Goal: Task Accomplishment & Management: Manage account settings

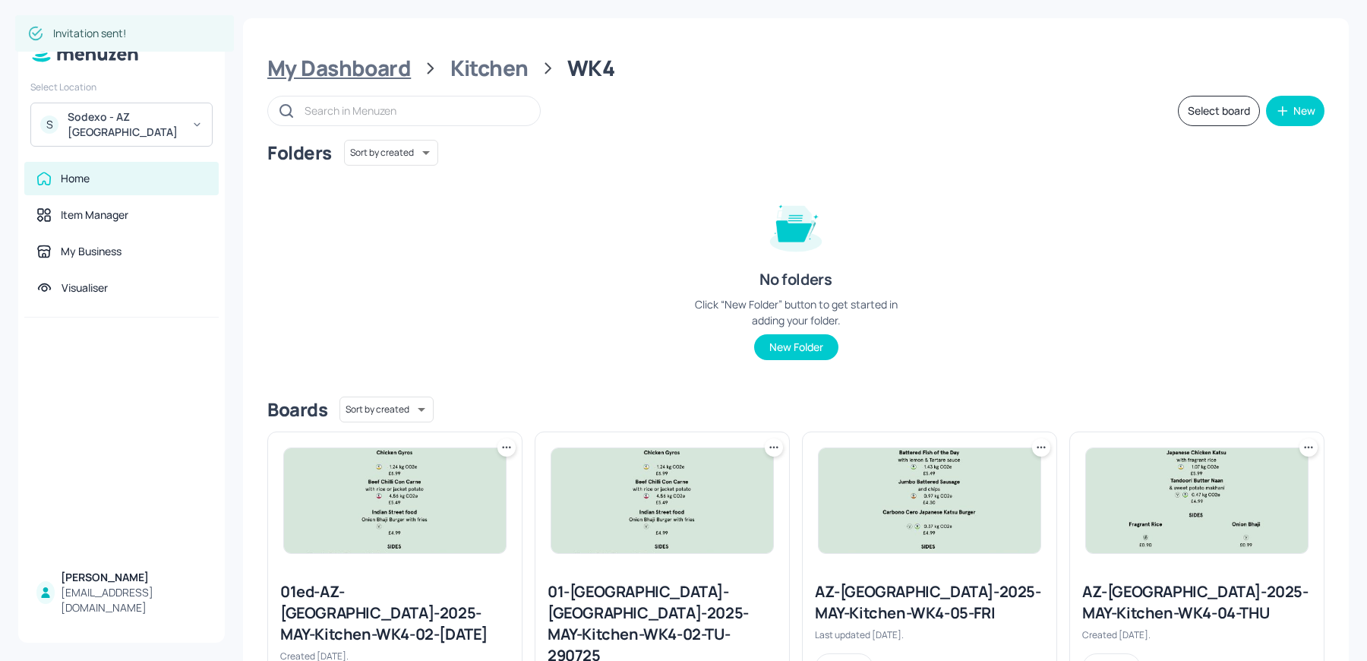
click at [322, 65] on div "My Dashboard" at bounding box center [339, 68] width 144 height 27
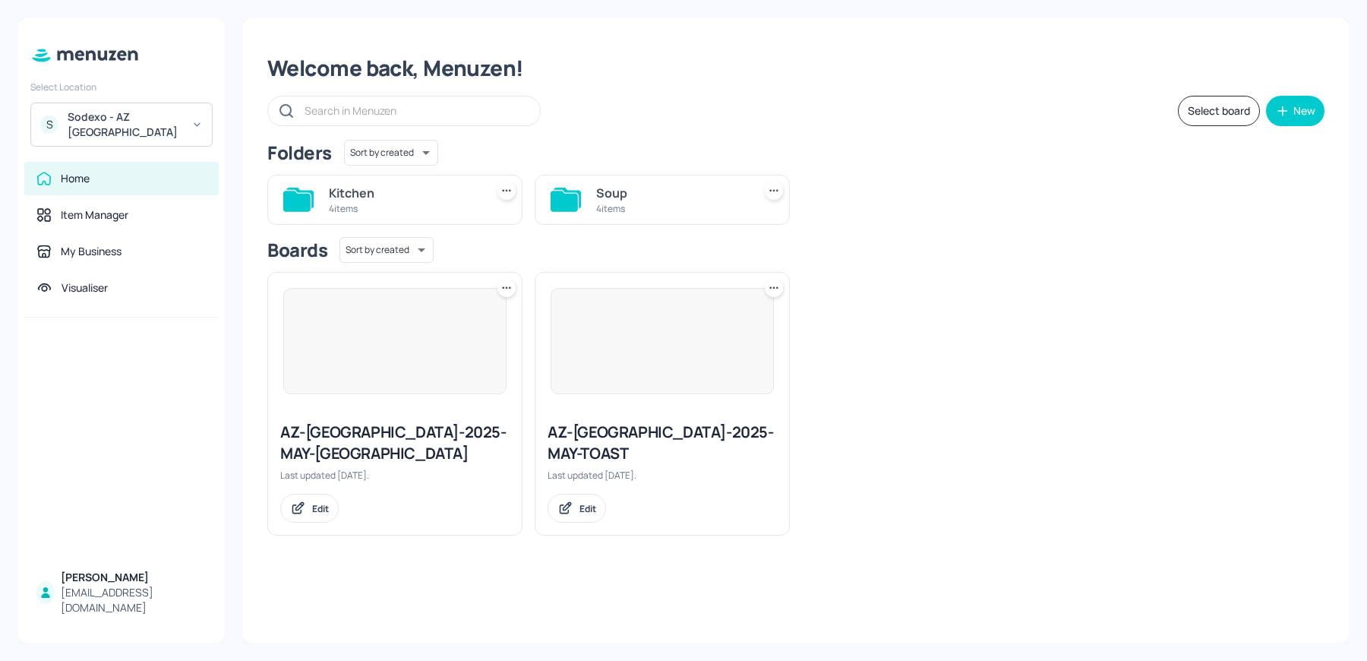
click at [120, 115] on div "Sodexo - AZ [GEOGRAPHIC_DATA]" at bounding box center [125, 124] width 115 height 30
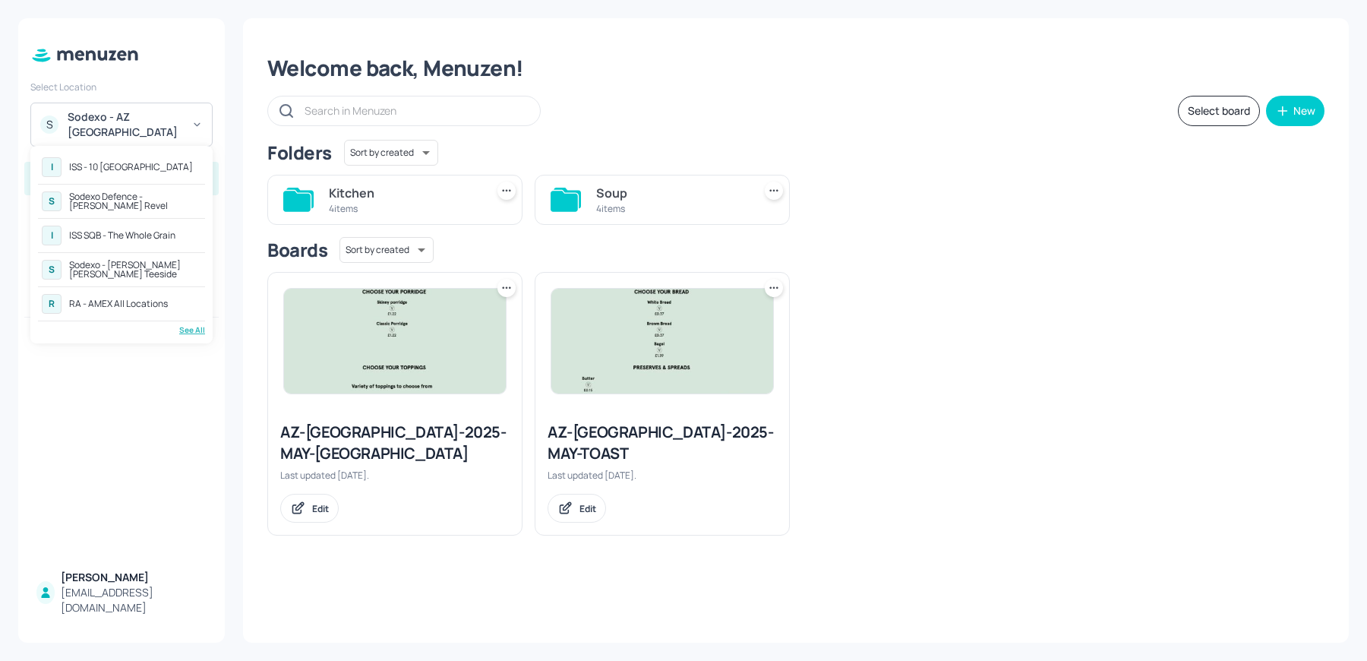
click at [194, 327] on div "See All" at bounding box center [121, 329] width 167 height 11
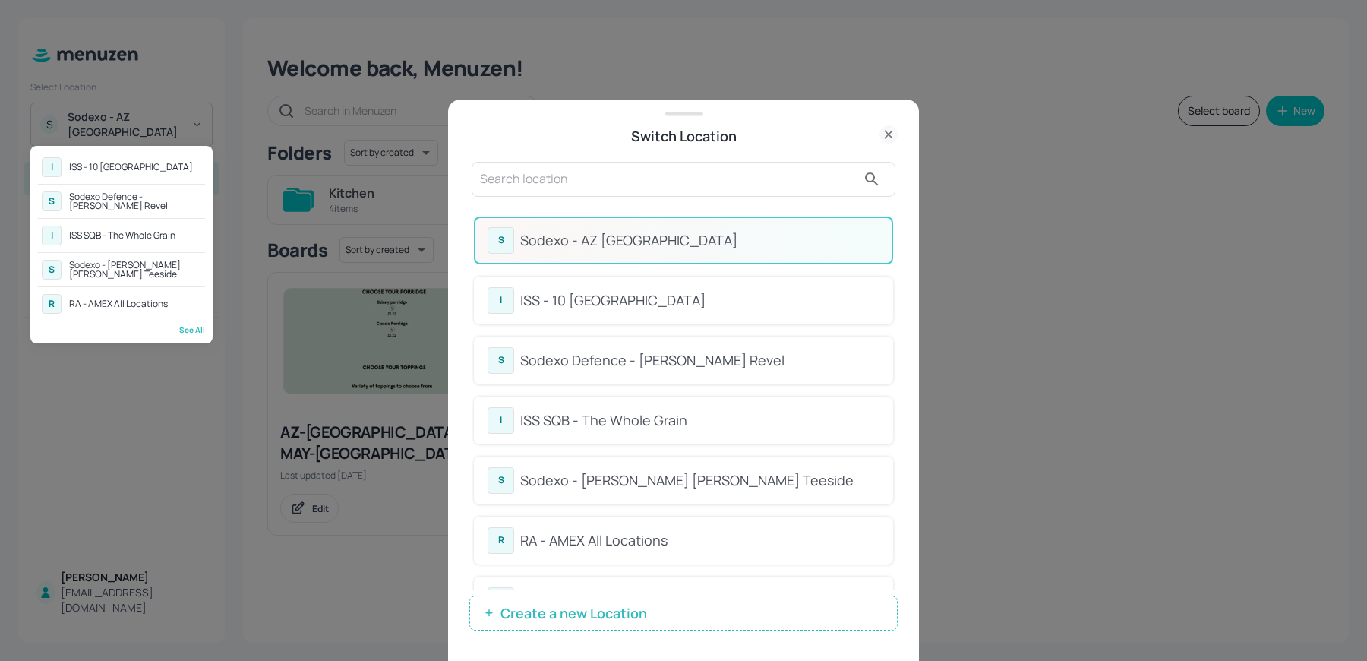
click at [902, 254] on div at bounding box center [683, 330] width 1367 height 661
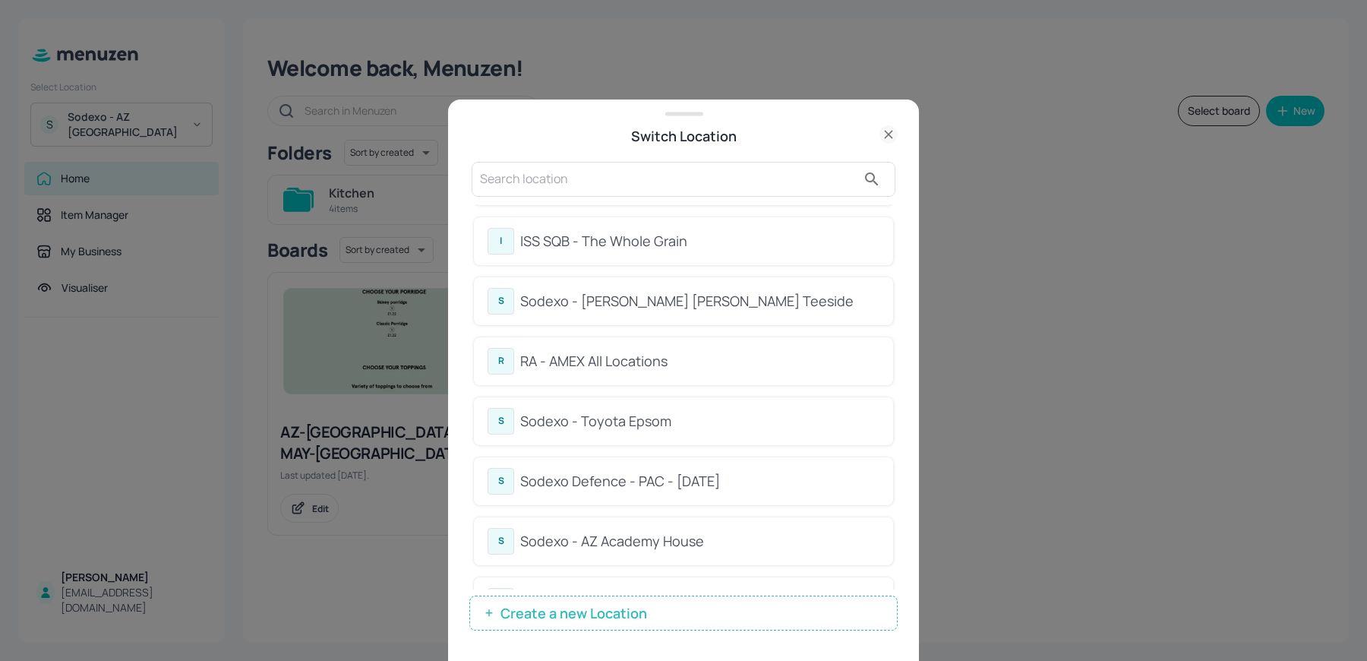
scroll to position [207, 0]
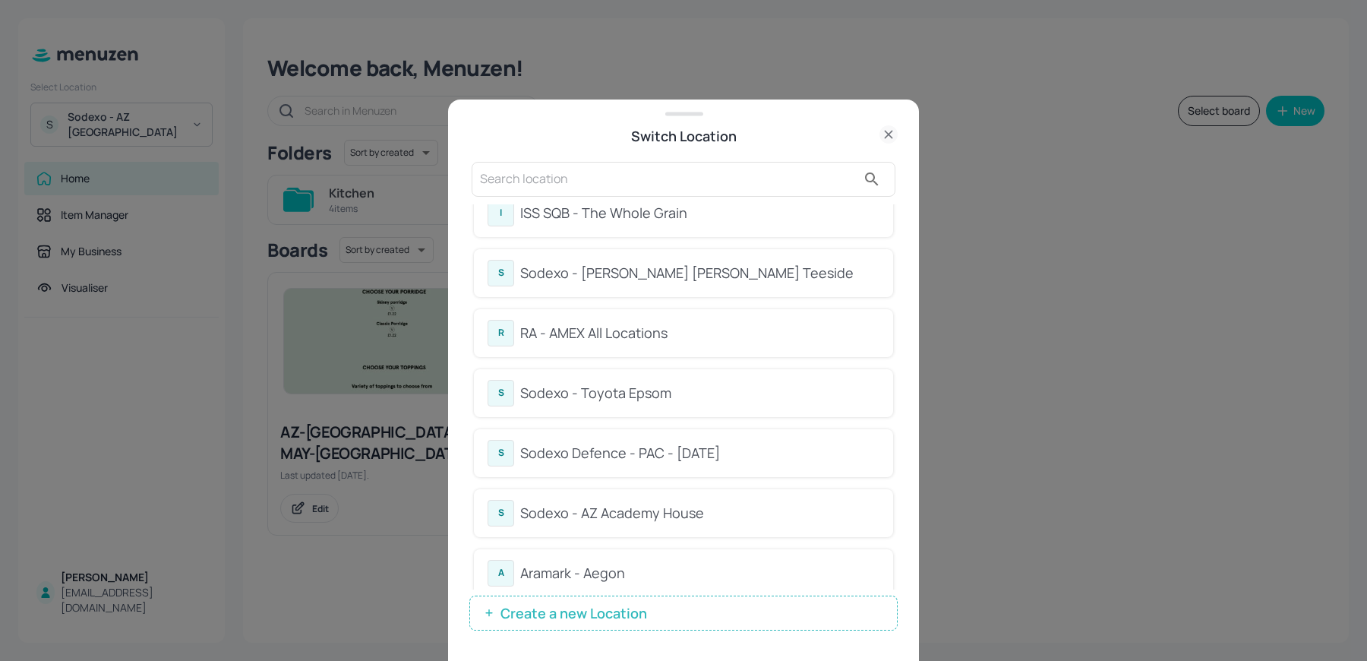
click at [684, 523] on div "S Sodexo - AZ Academy House" at bounding box center [683, 513] width 419 height 48
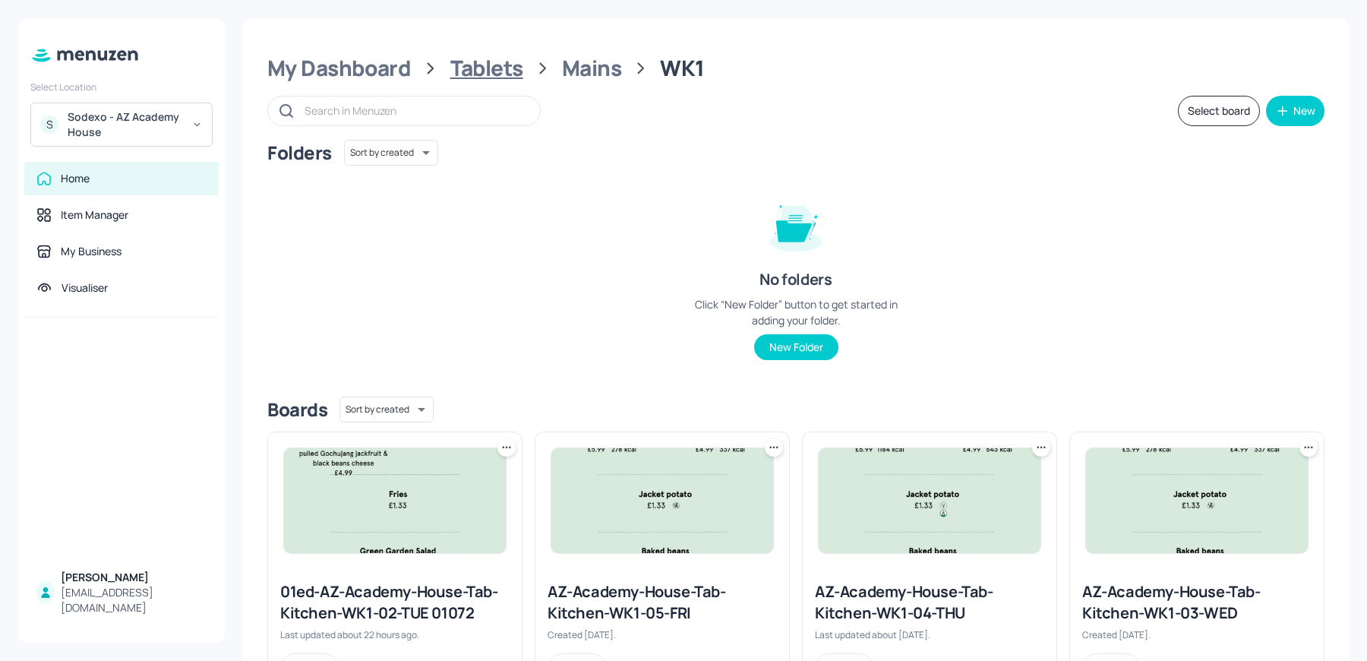
click at [468, 73] on div "Tablets" at bounding box center [486, 68] width 73 height 27
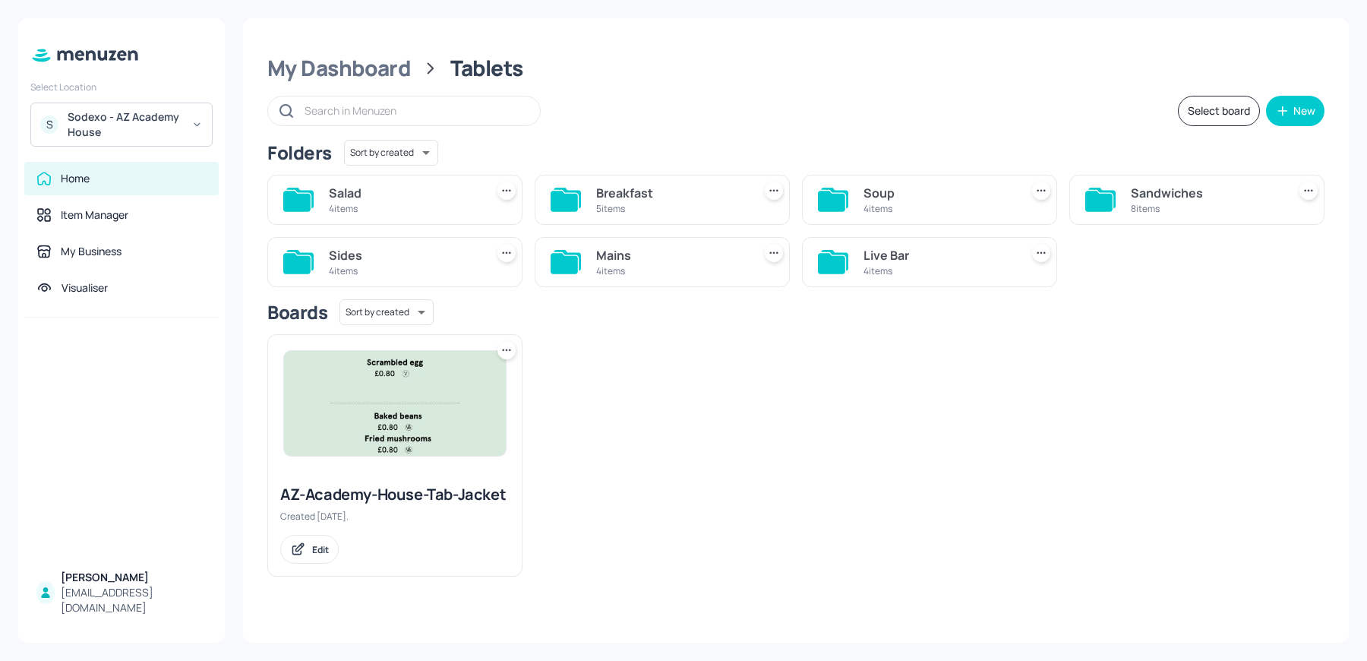
click at [503, 256] on icon at bounding box center [506, 252] width 15 height 15
click at [628, 340] on div at bounding box center [683, 330] width 1367 height 661
click at [428, 251] on div "Sides" at bounding box center [404, 255] width 150 height 18
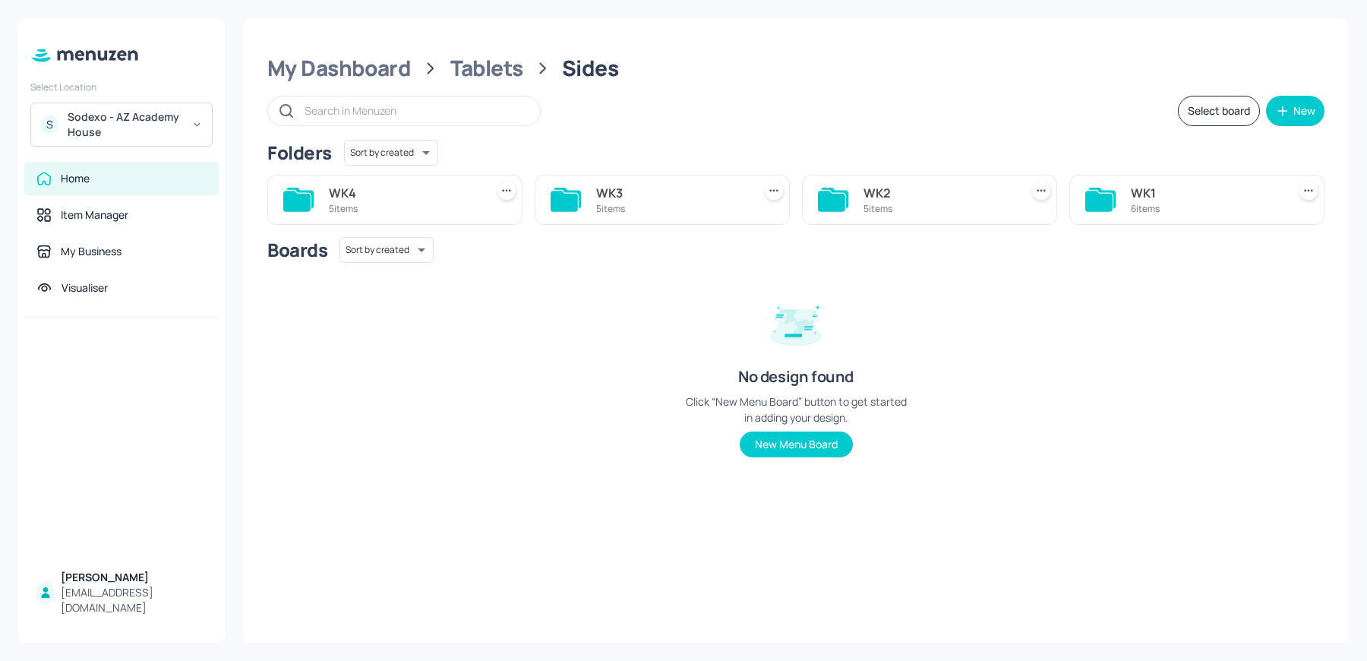
click at [471, 195] on div "WK4" at bounding box center [404, 193] width 150 height 18
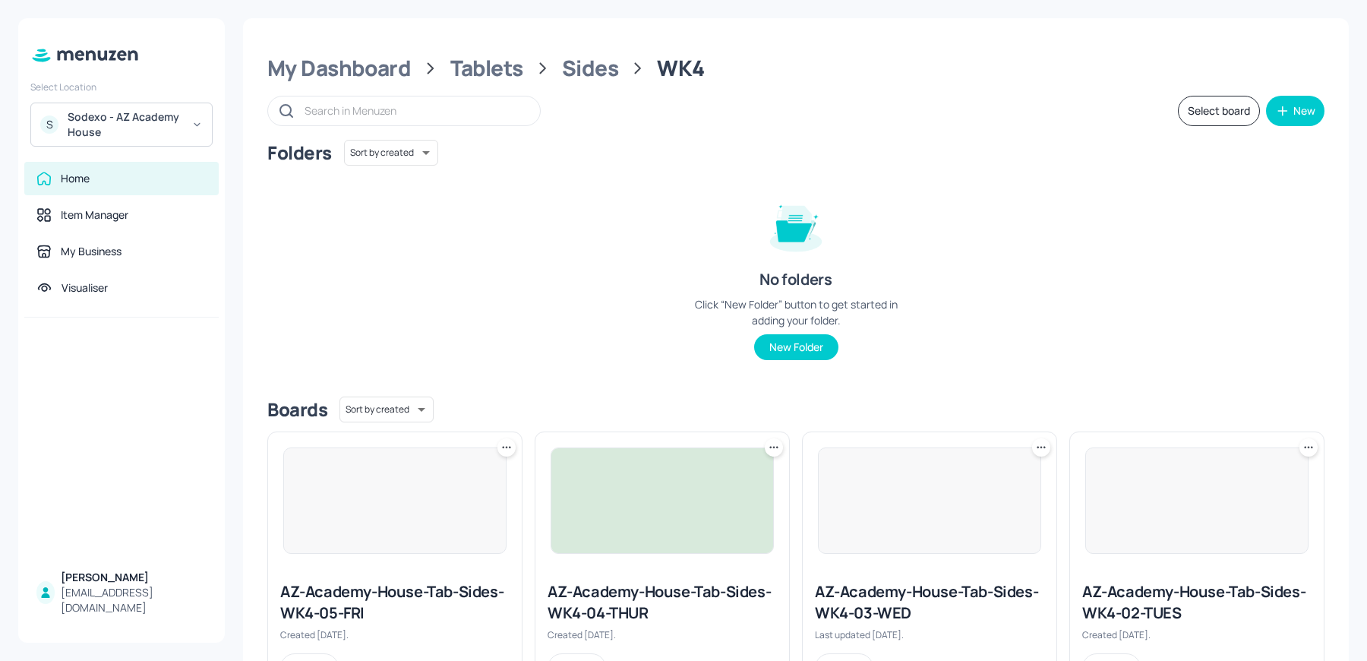
click at [500, 446] on icon at bounding box center [506, 447] width 15 height 15
click at [441, 513] on div "Duplicate" at bounding box center [448, 504] width 122 height 26
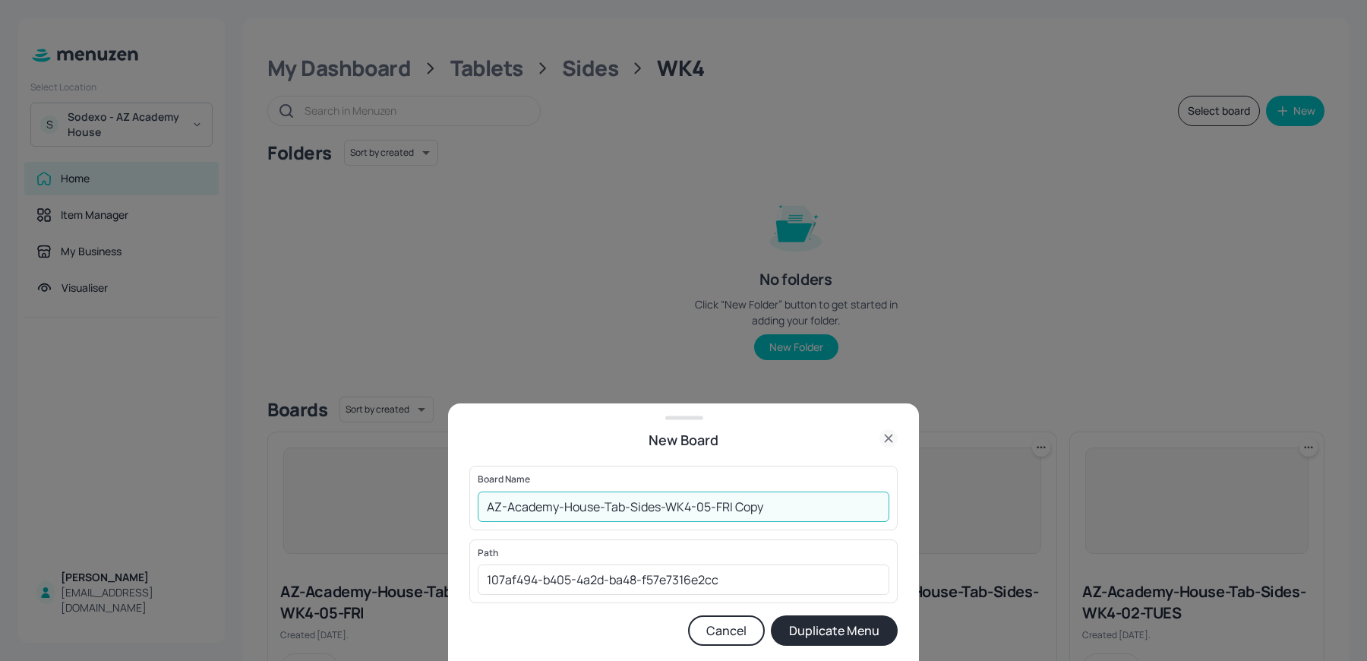
drag, startPoint x: 633, startPoint y: 506, endPoint x: 812, endPoint y: 515, distance: 179.5
click at [812, 515] on input "AZ-Academy-House-Tab-Sides-WK4-05-FRI Copy" at bounding box center [684, 506] width 412 height 30
type input "AZ-Academy-House-Tab-HOLDING"
click at [829, 619] on button "Duplicate Menu" at bounding box center [834, 630] width 127 height 30
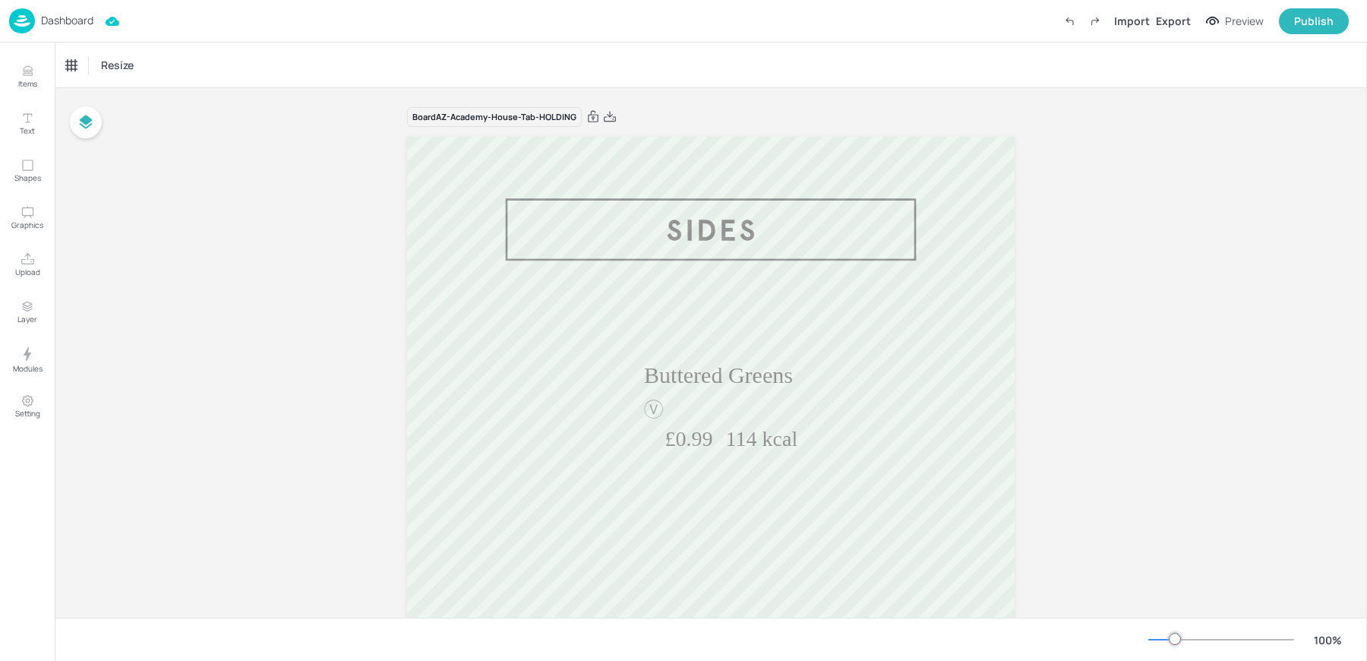
type input "£GBP - [GEOGRAPHIC_DATA]"
type input "kcal"
click at [24, 82] on p "Items" at bounding box center [27, 83] width 19 height 11
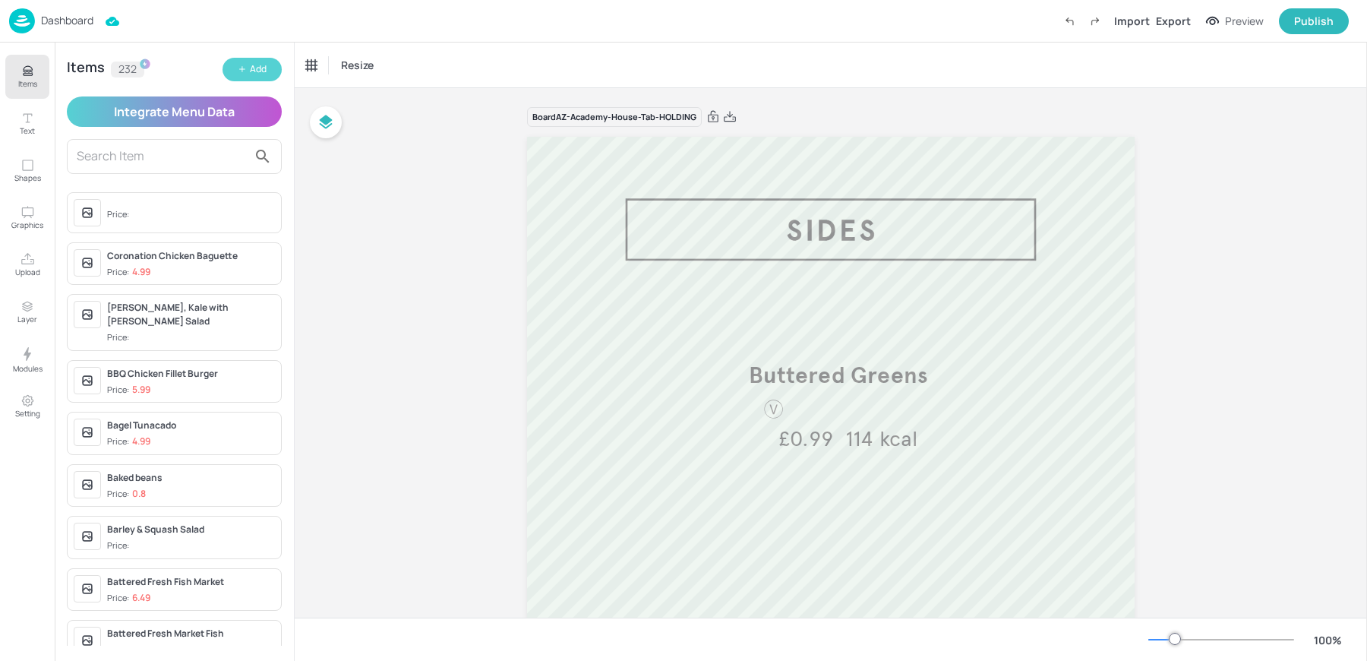
click at [267, 65] on button "Add" at bounding box center [252, 70] width 59 height 24
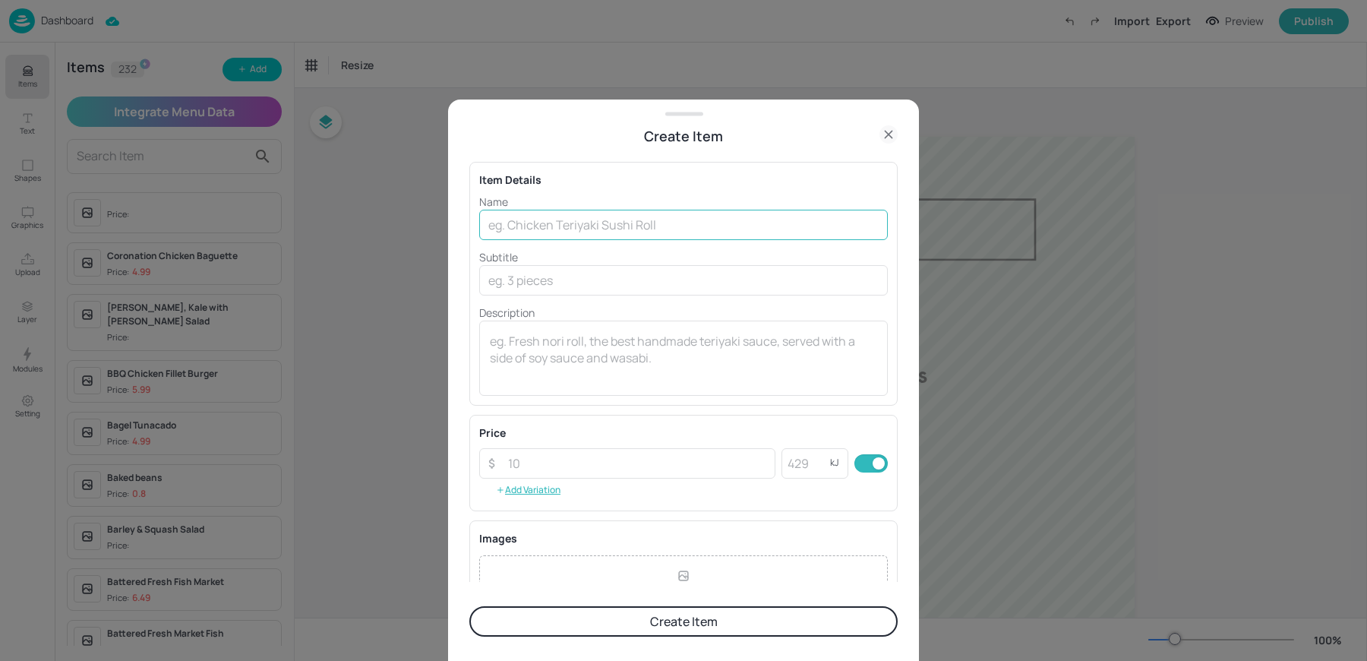
click at [550, 224] on input "text" at bounding box center [683, 225] width 409 height 30
click at [469, 606] on button "Create Item" at bounding box center [683, 621] width 428 height 30
type input "MODERN RECIPE"
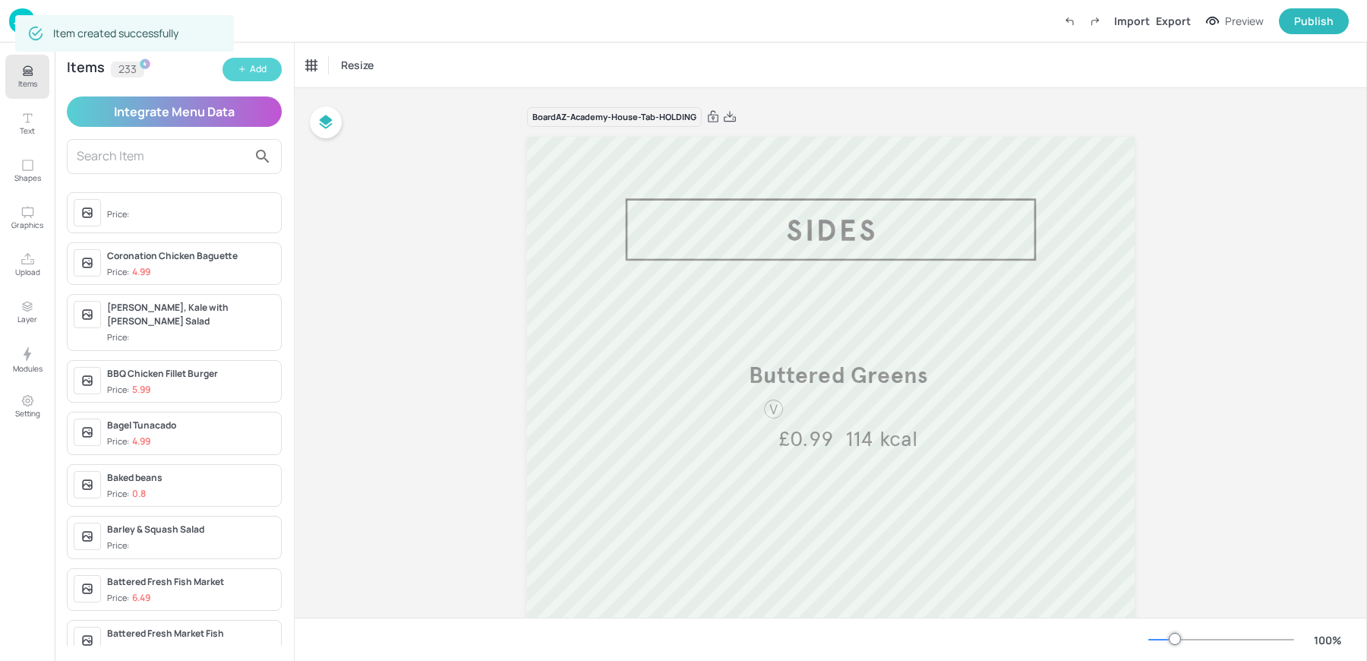
click at [247, 73] on button "Add" at bounding box center [252, 70] width 59 height 24
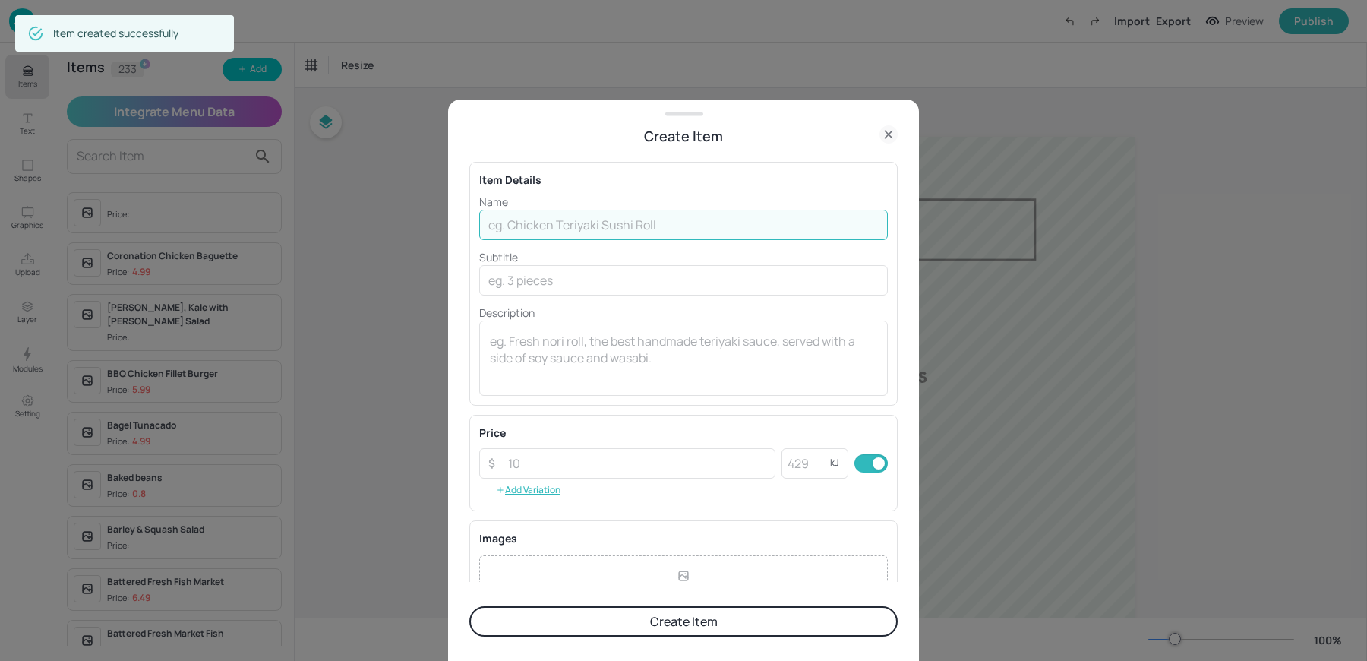
click at [566, 216] on input "text" at bounding box center [683, 225] width 409 height 30
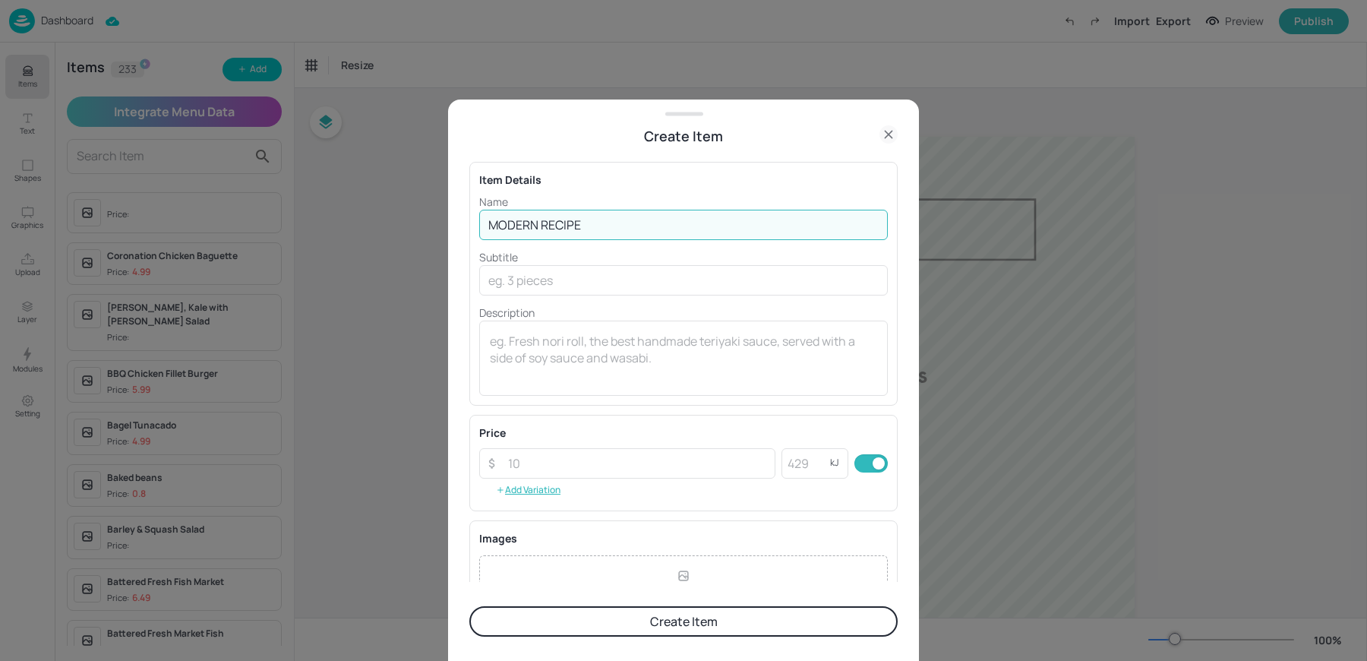
type input "MODERN RECIPE"
click at [599, 635] on button "Create Item" at bounding box center [683, 621] width 428 height 30
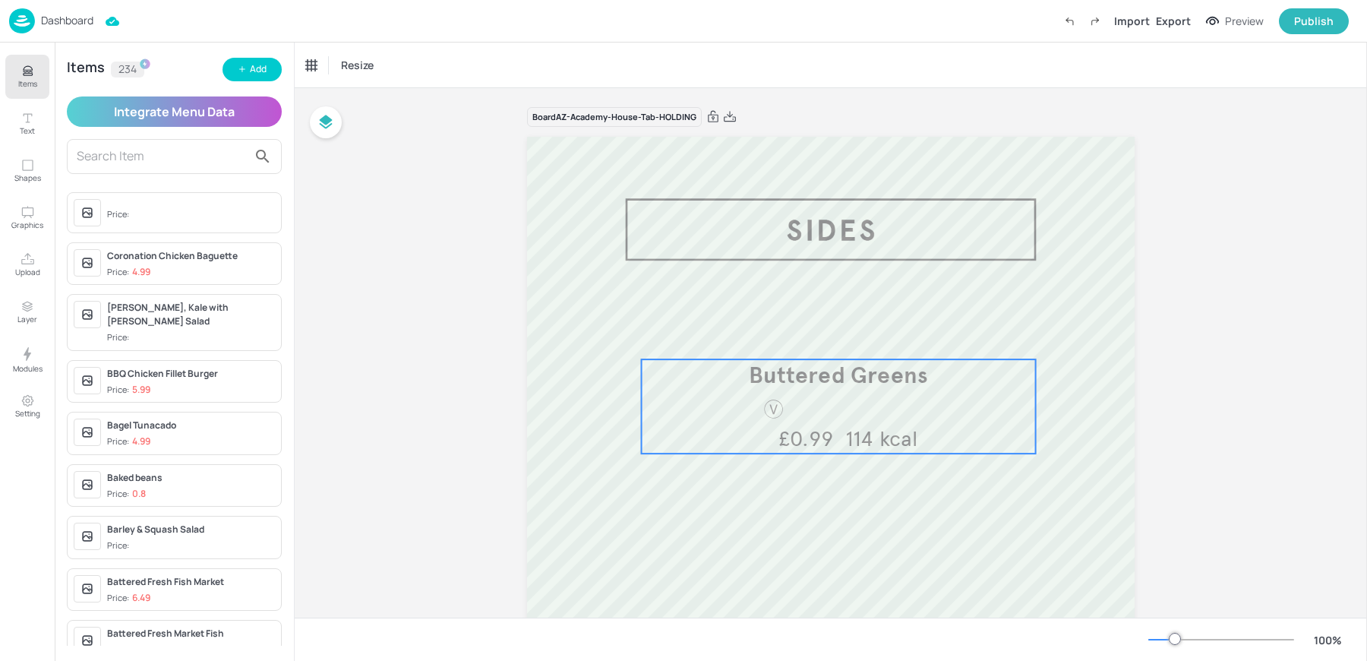
click at [747, 415] on div at bounding box center [773, 409] width 68 height 22
click at [336, 78] on div "Buttered Greens Icons Resize" at bounding box center [831, 65] width 1072 height 45
click at [334, 69] on div "Buttered Greens" at bounding box center [341, 65] width 71 height 14
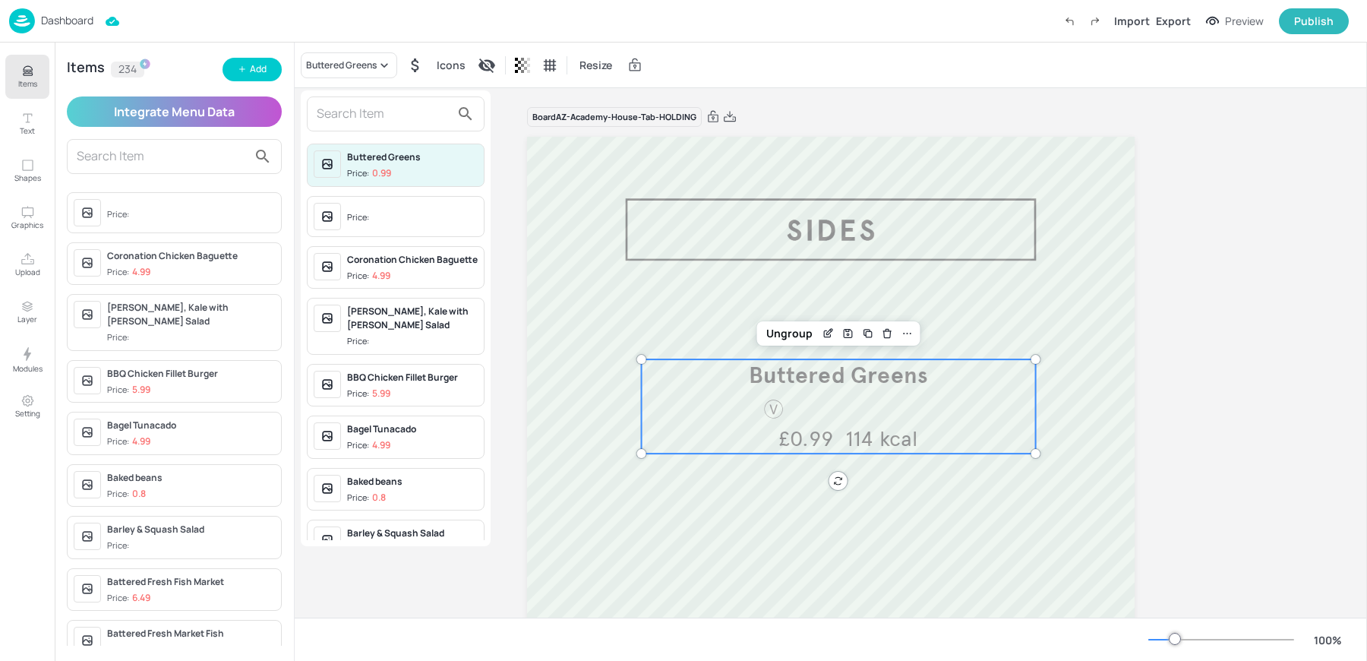
click at [347, 126] on div at bounding box center [396, 113] width 178 height 35
click at [338, 122] on input "text" at bounding box center [384, 114] width 134 height 24
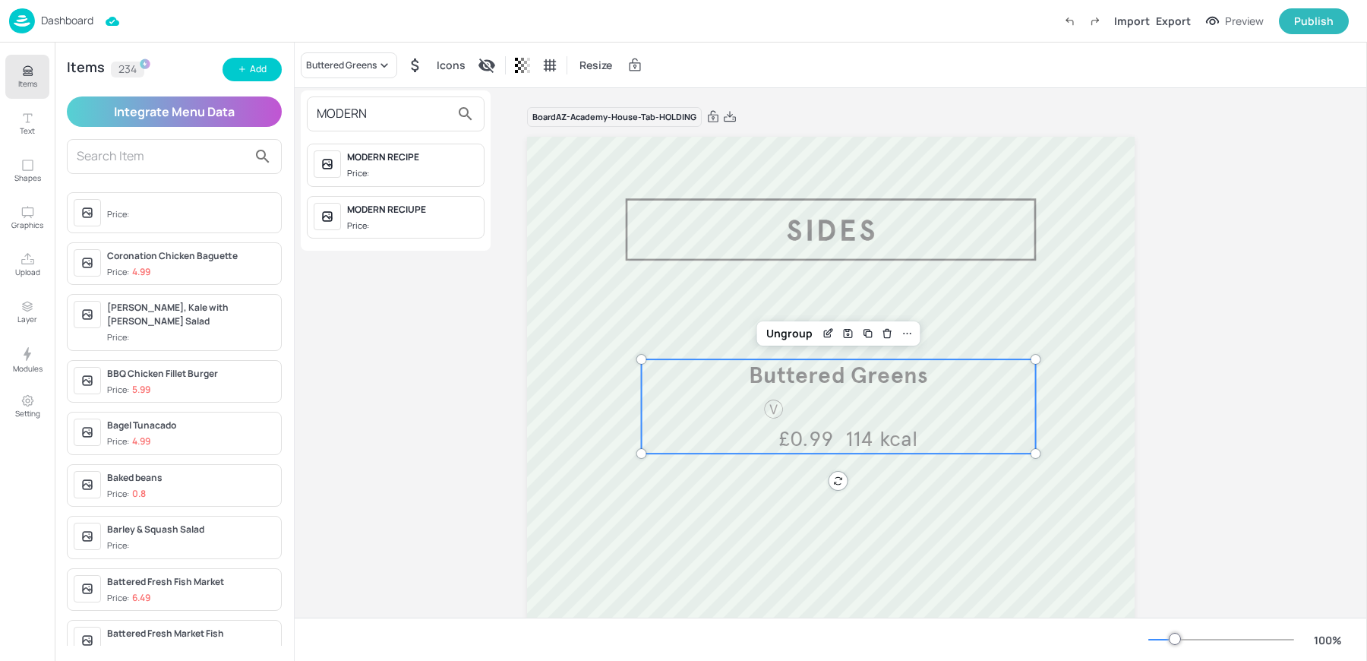
type input "MODERN"
click at [367, 172] on div "Price:" at bounding box center [359, 173] width 25 height 13
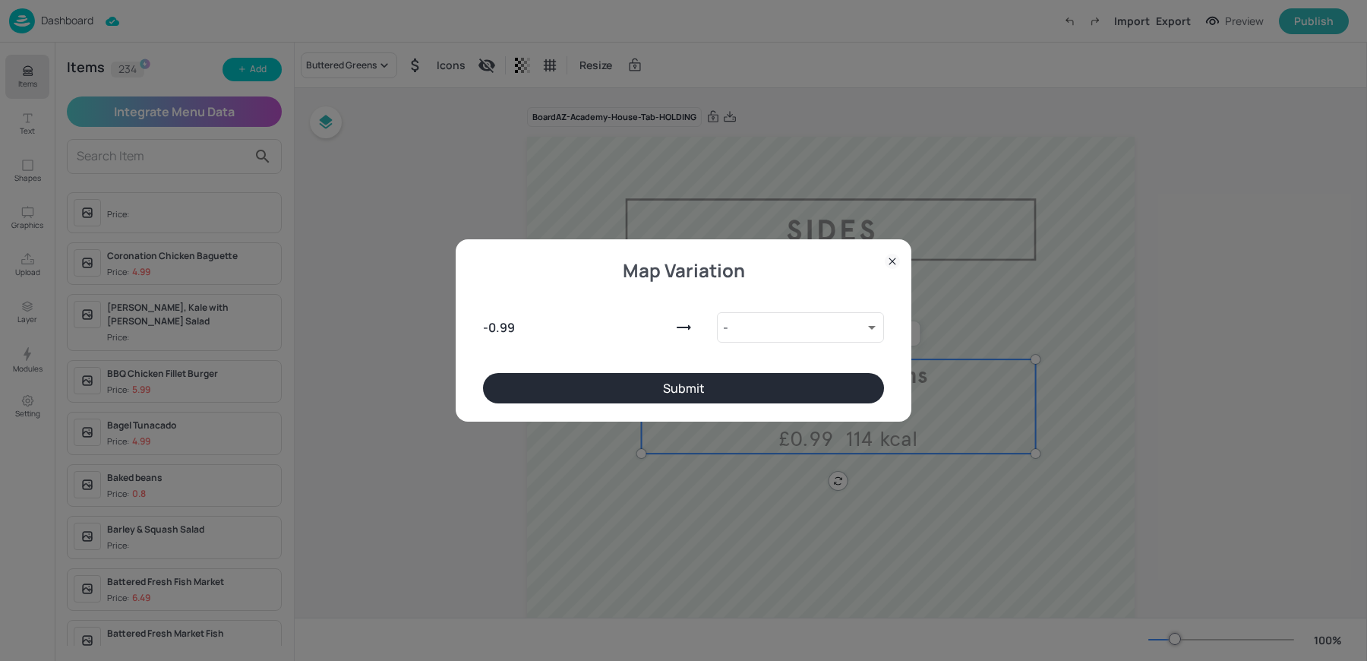
click at [617, 396] on button "Submit" at bounding box center [683, 388] width 401 height 30
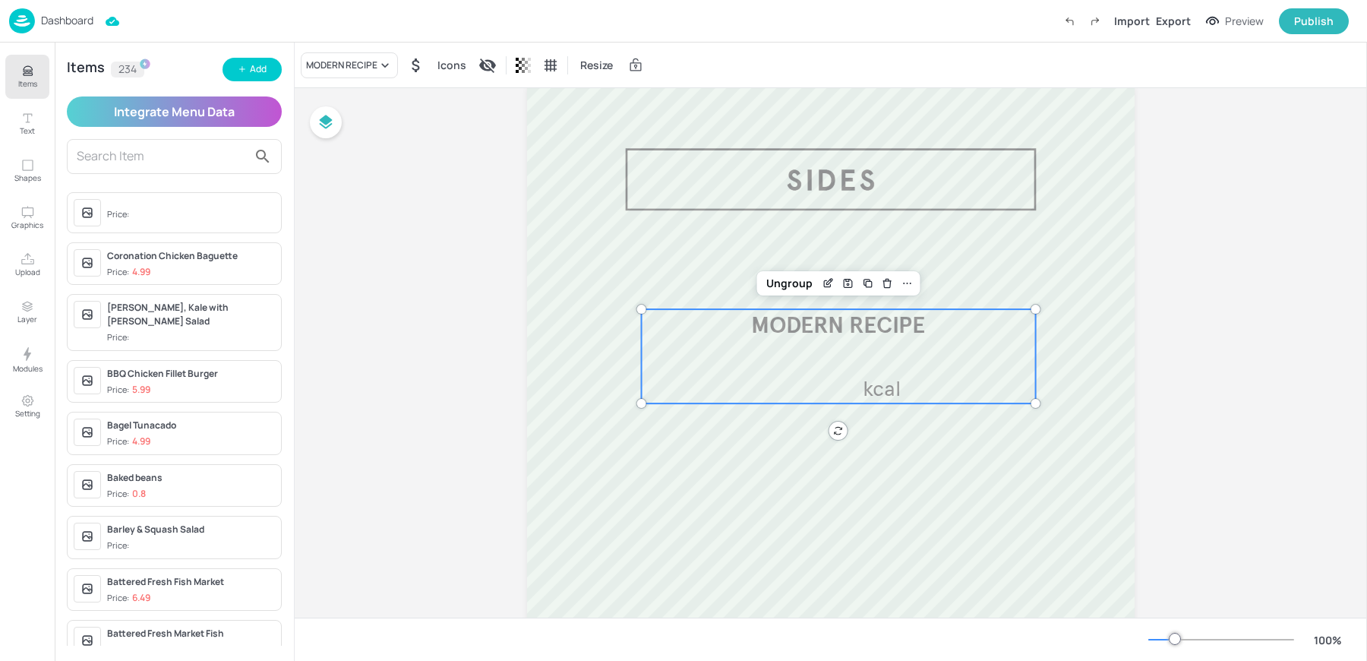
scroll to position [53, 0]
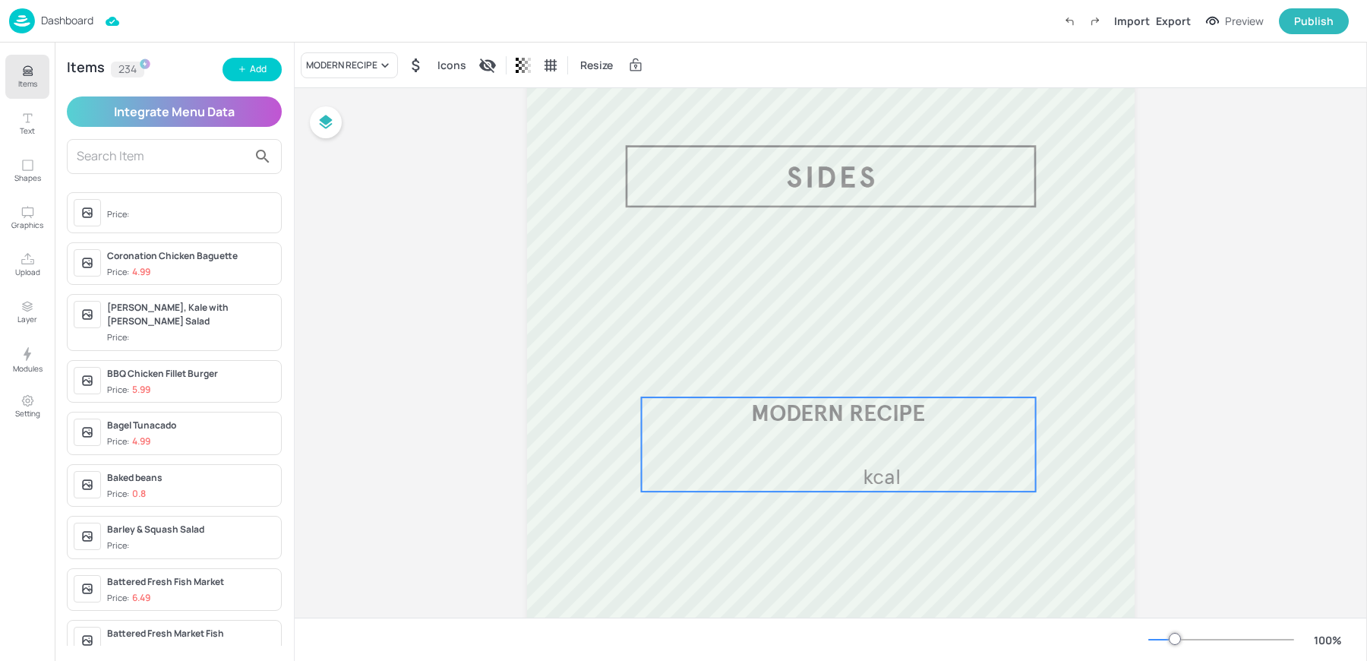
drag, startPoint x: 816, startPoint y: 352, endPoint x: 816, endPoint y: 474, distance: 121.5
click at [816, 474] on div "MODERN RECIPE kcal" at bounding box center [839, 444] width 394 height 94
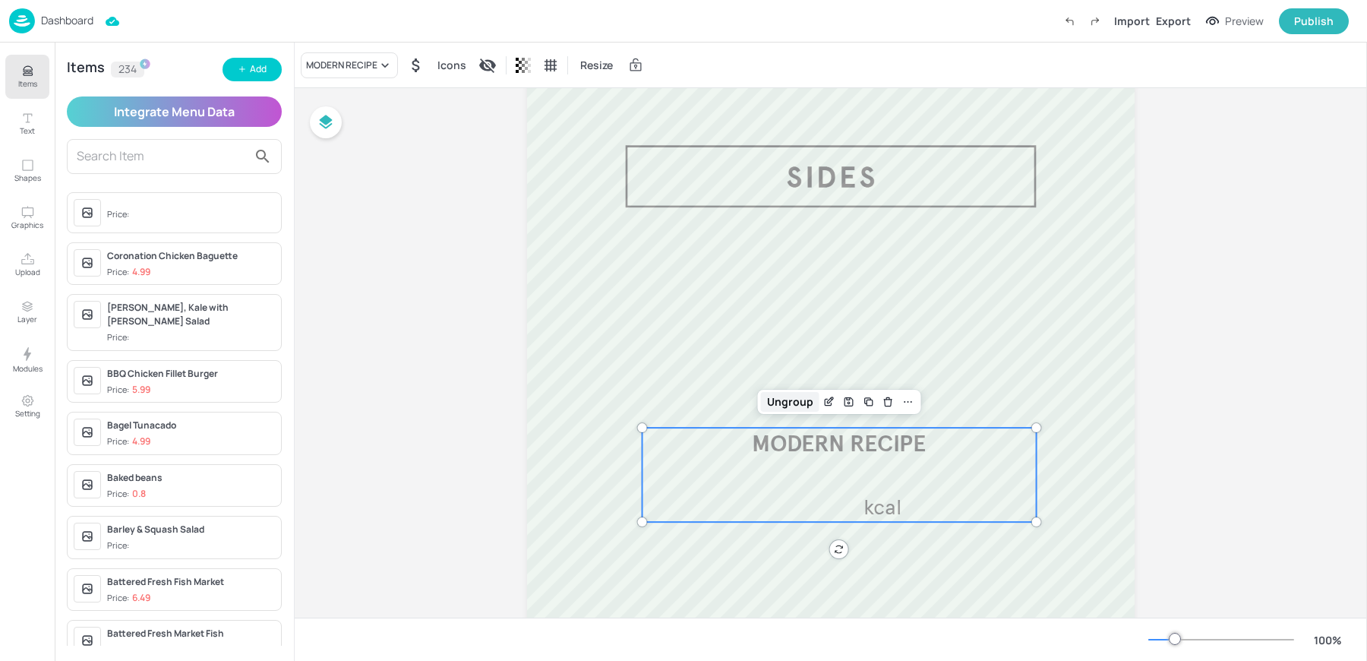
click at [800, 401] on div "Ungroup" at bounding box center [790, 402] width 58 height 20
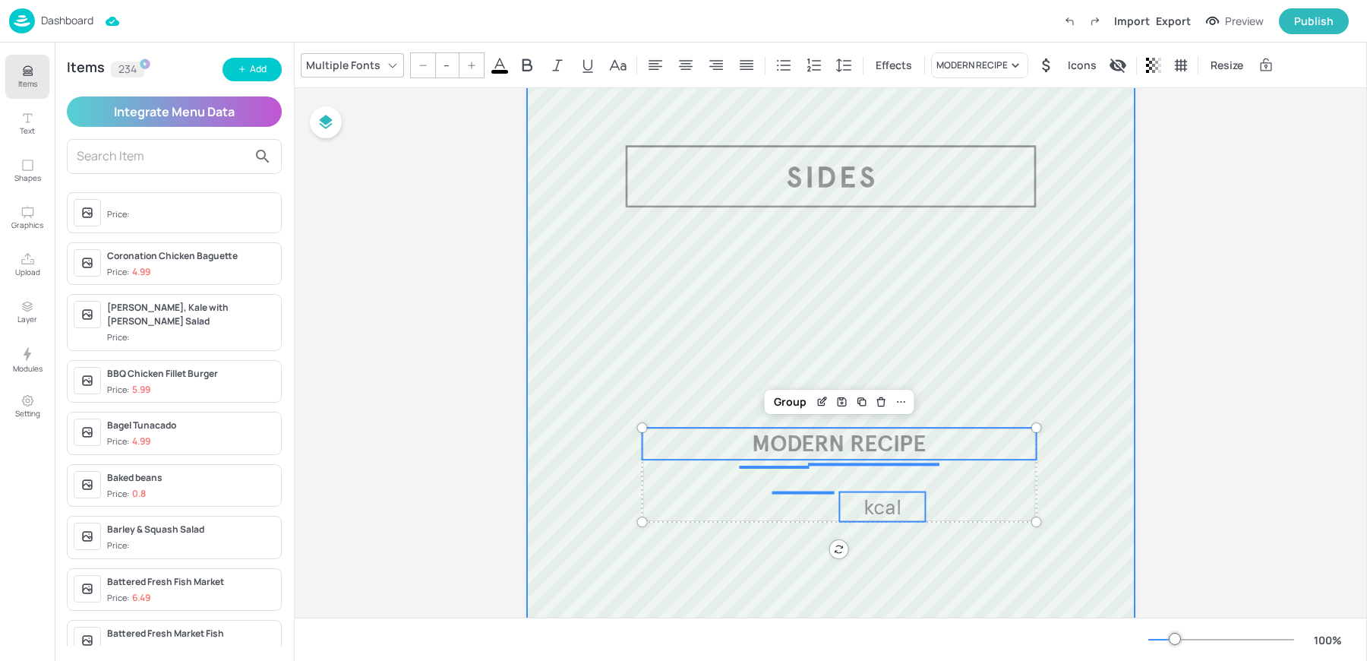
click at [795, 296] on div at bounding box center [831, 570] width 608 height 972
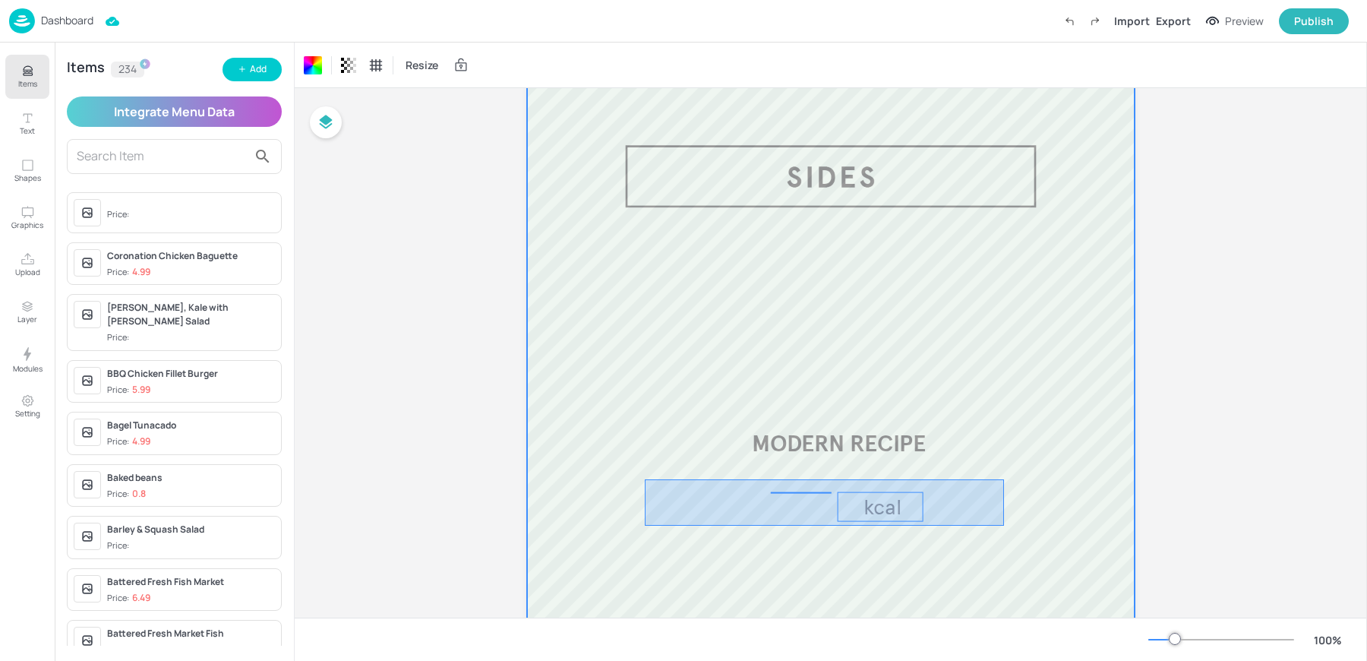
drag, startPoint x: 645, startPoint y: 479, endPoint x: 1021, endPoint y: 535, distance: 380.1
click at [1021, 535] on div at bounding box center [831, 570] width 608 height 972
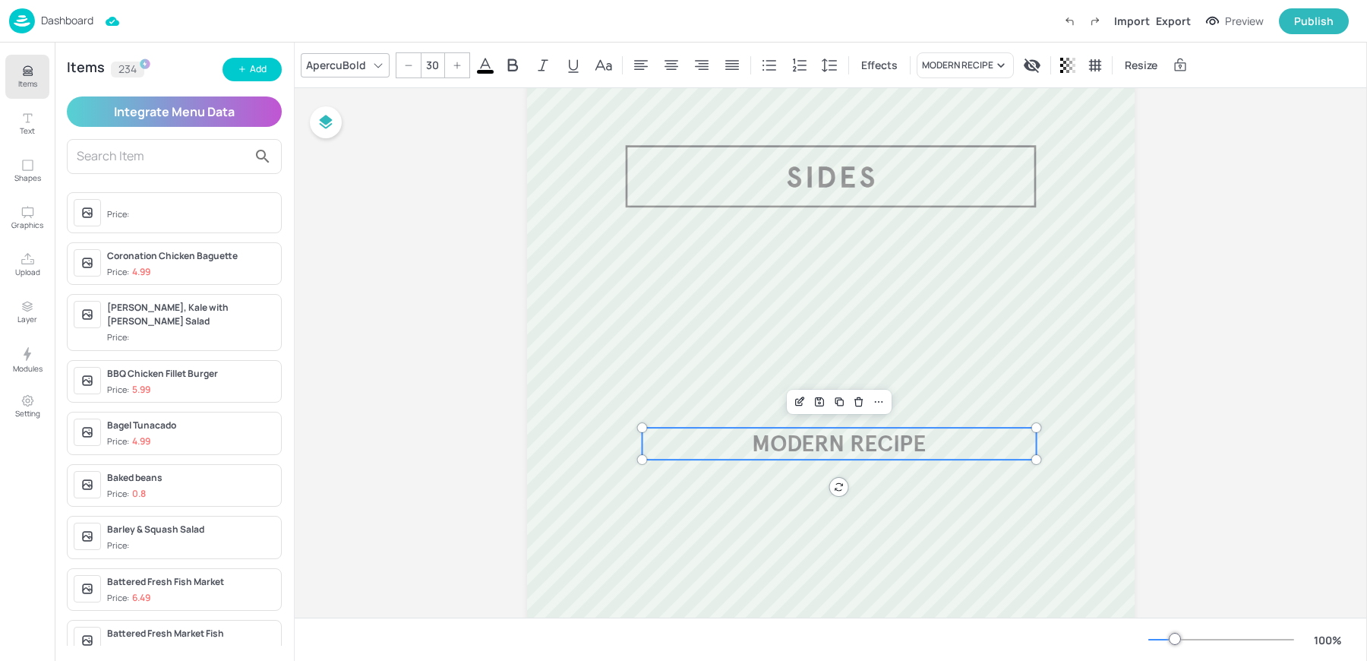
click at [851, 439] on span "MODERN RECIPE" at bounding box center [839, 443] width 174 height 28
click at [426, 58] on input "30" at bounding box center [432, 65] width 21 height 24
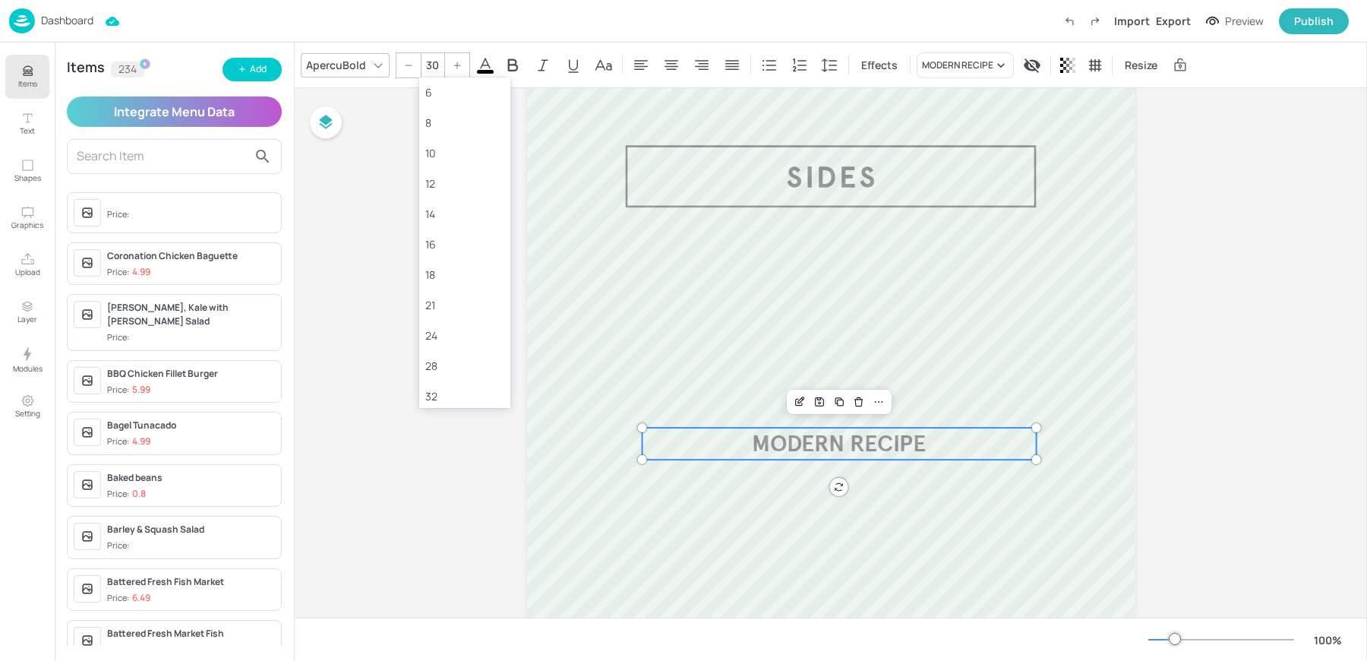
click at [426, 58] on input "30" at bounding box center [432, 65] width 21 height 24
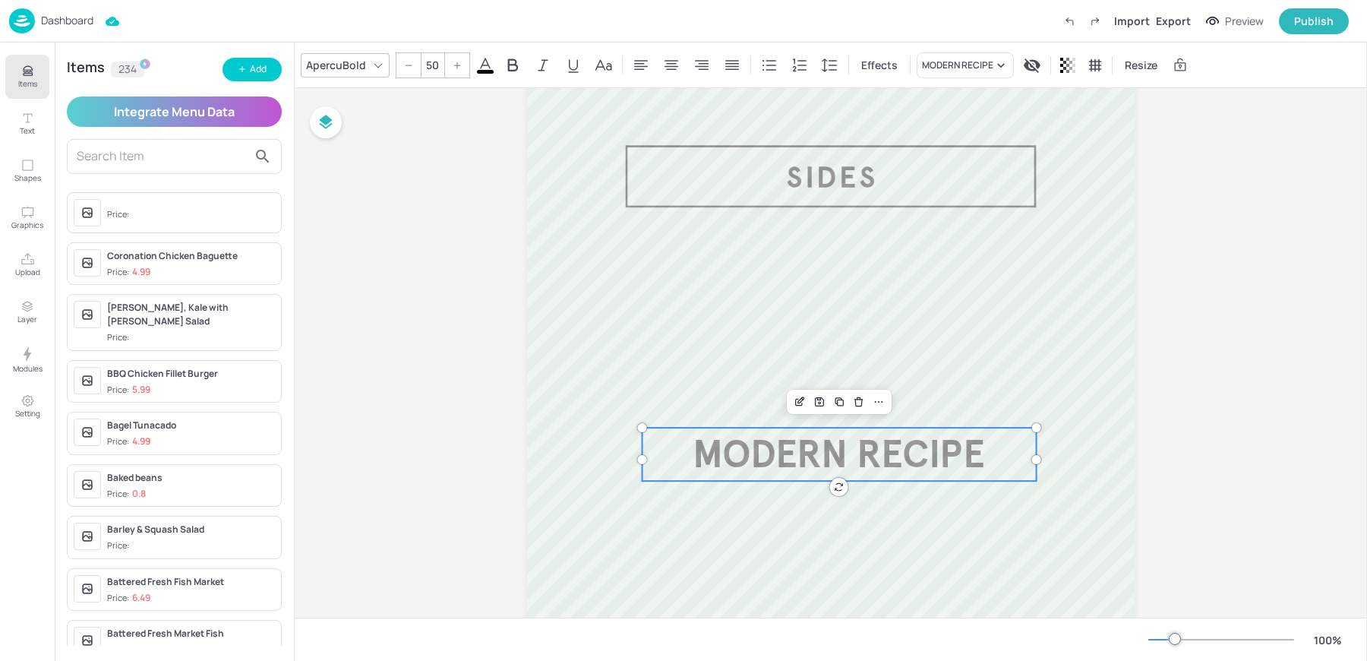
click at [425, 59] on input "50" at bounding box center [432, 65] width 21 height 24
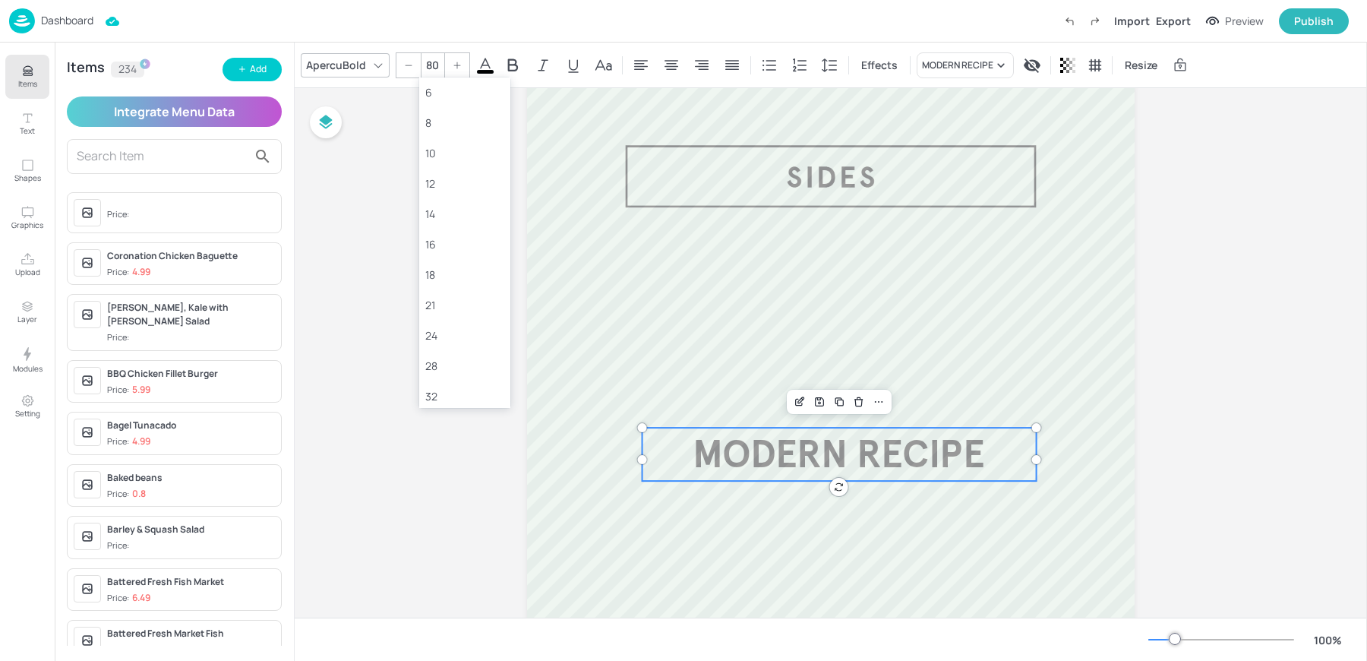
type input "80"
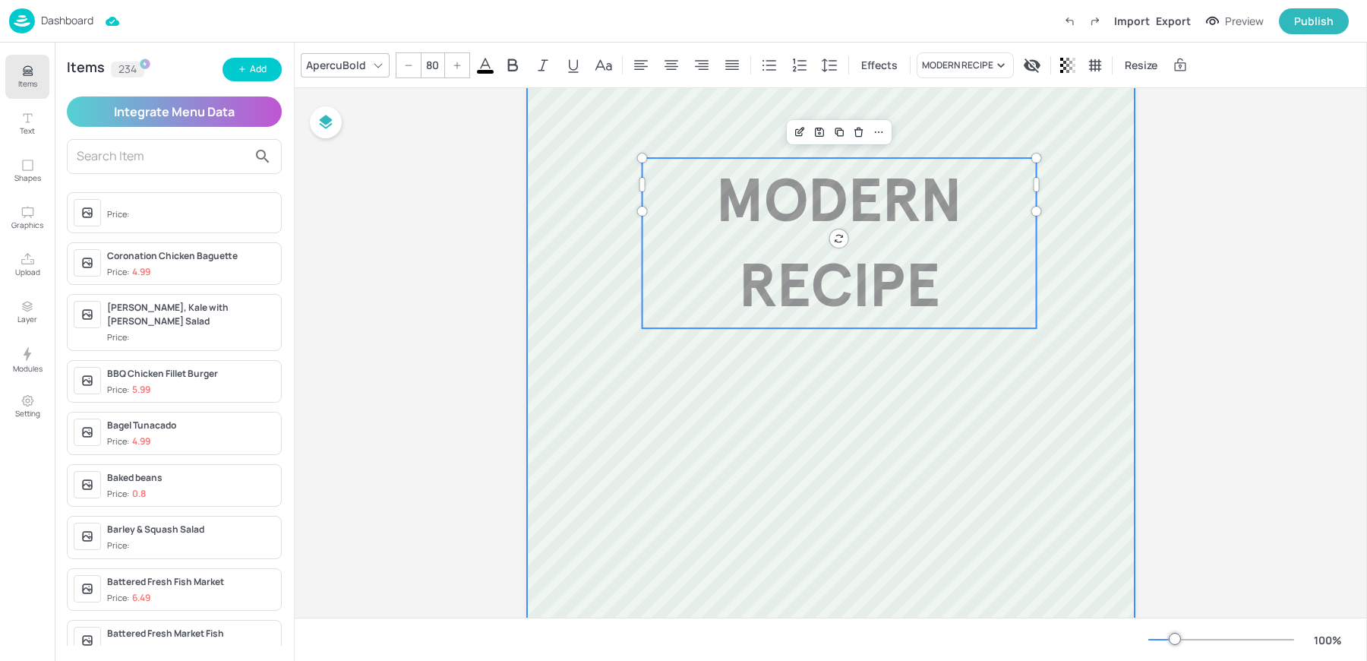
scroll to position [327, 0]
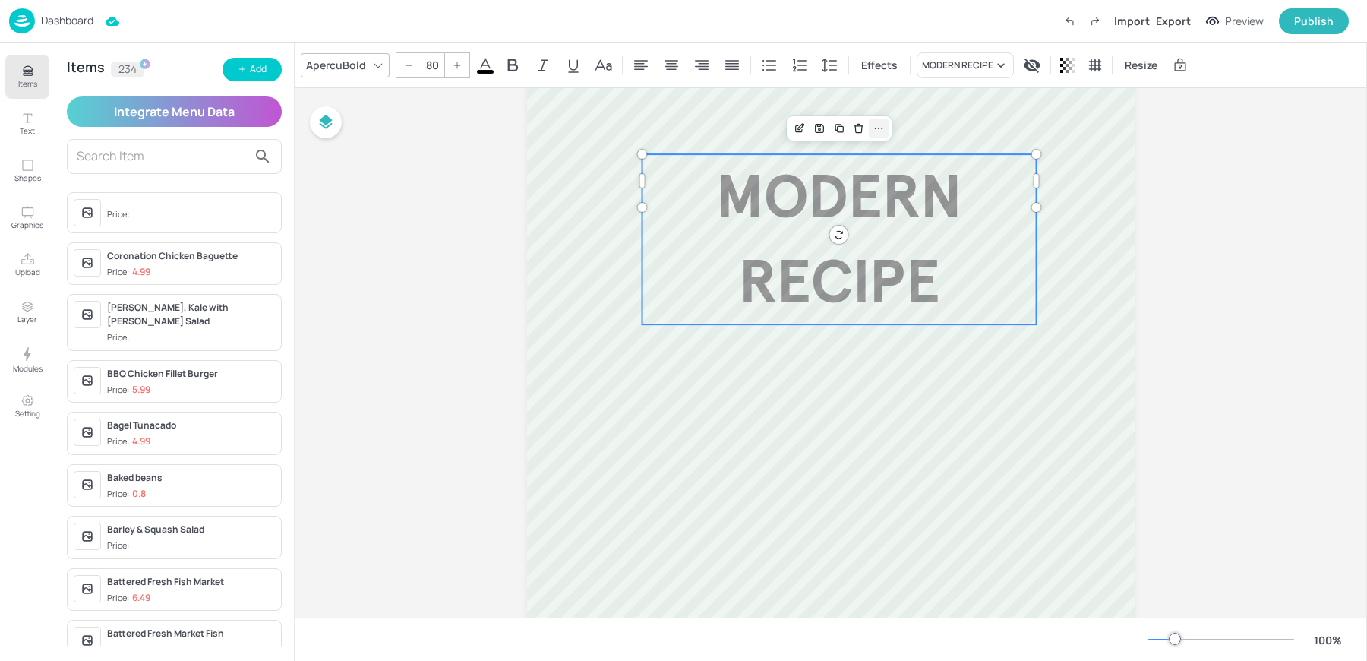
click at [875, 131] on icon at bounding box center [879, 128] width 12 height 12
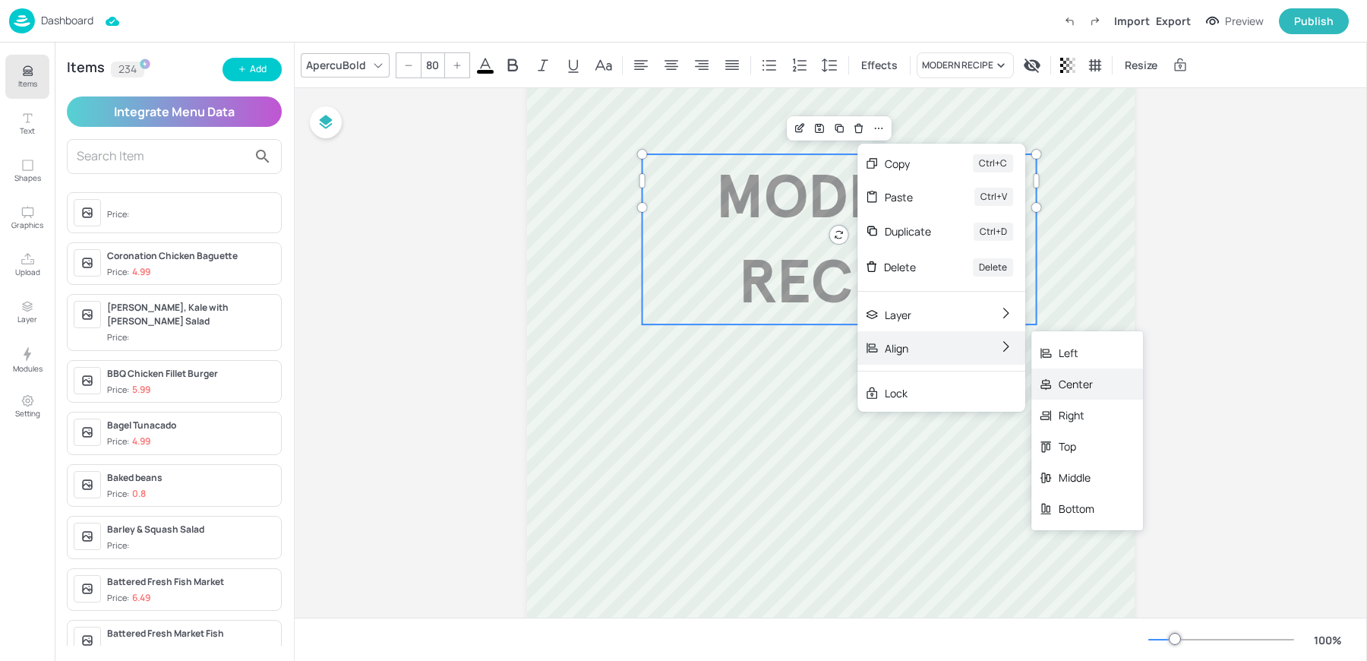
click at [1084, 380] on div "Center" at bounding box center [1077, 384] width 36 height 16
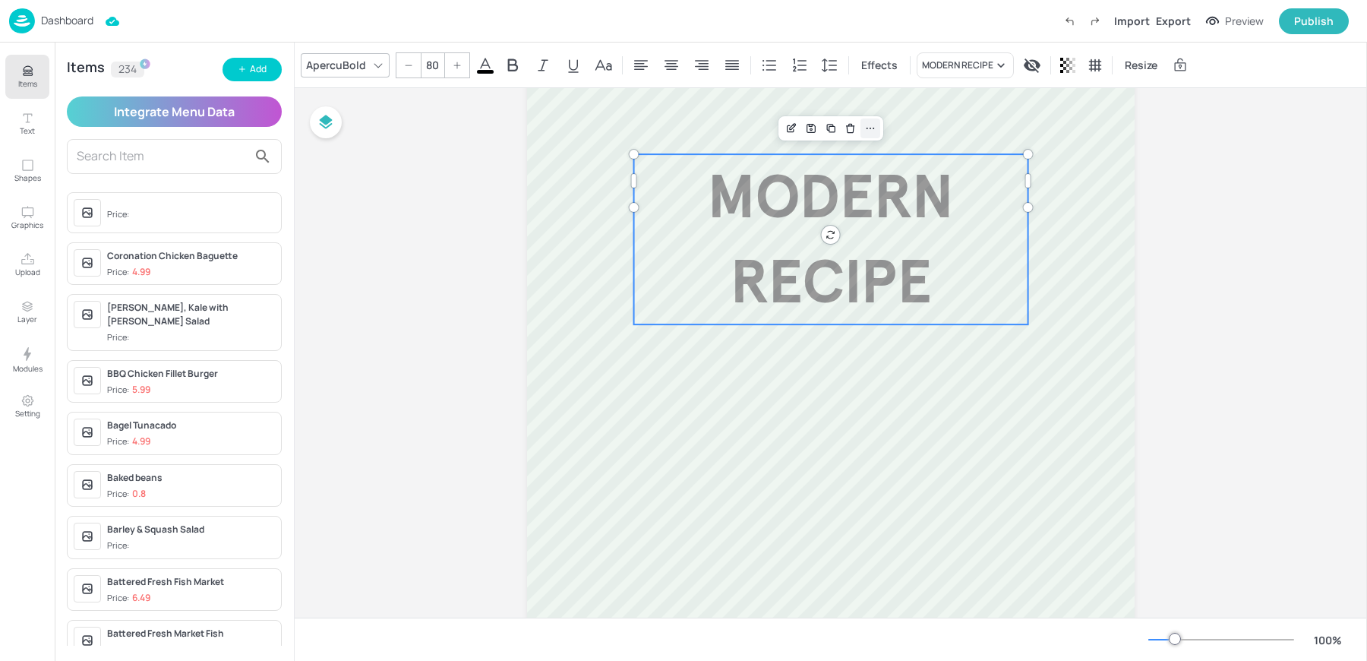
click at [867, 132] on icon at bounding box center [870, 128] width 12 height 12
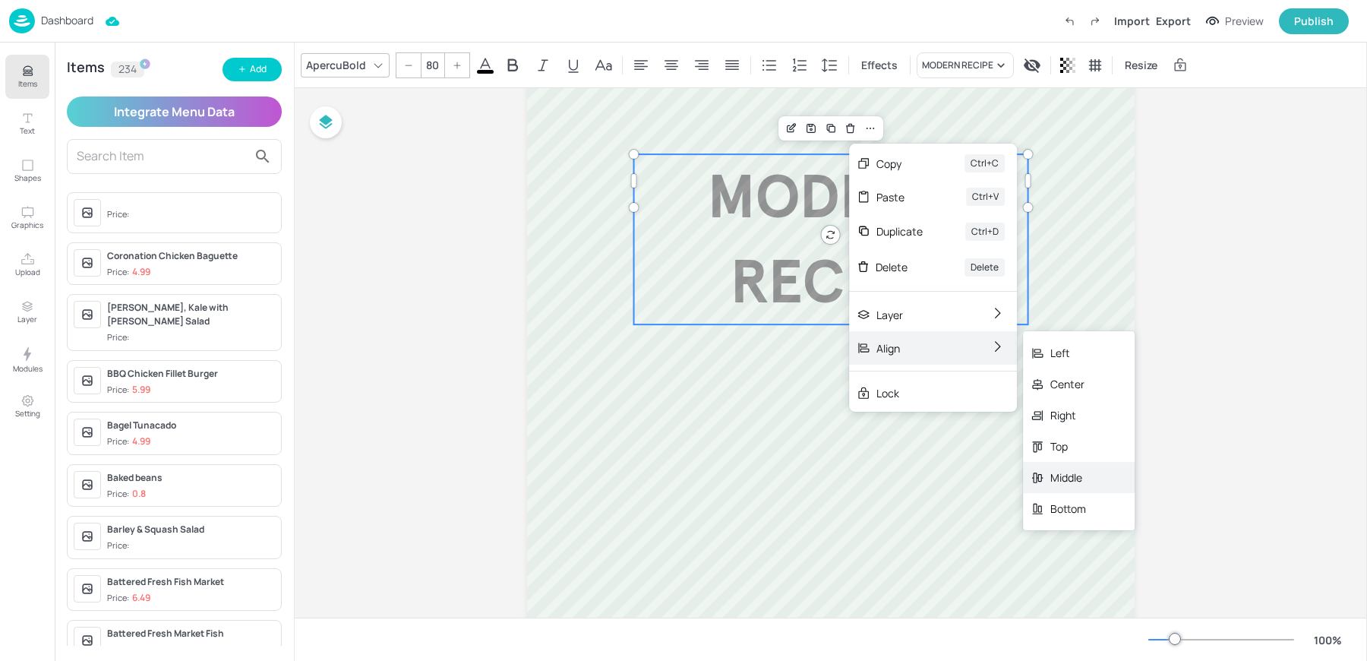
click at [1063, 470] on div "Middle" at bounding box center [1068, 477] width 36 height 16
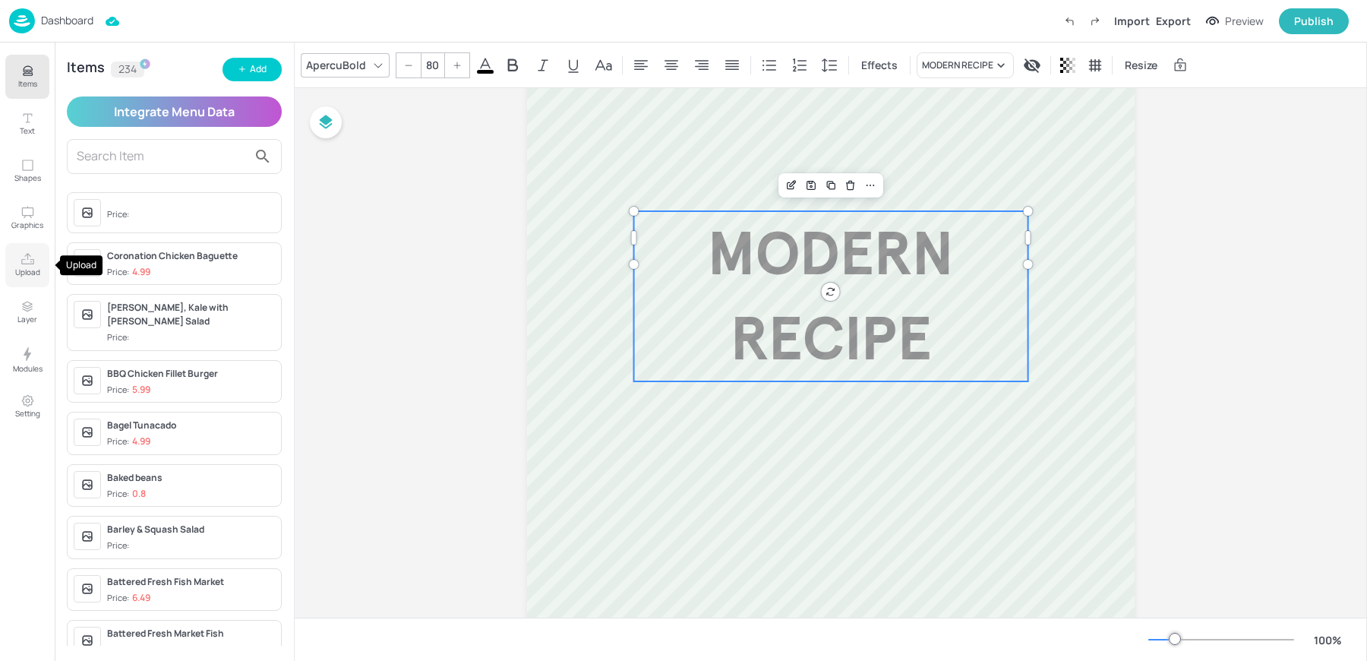
click at [24, 270] on p "Upload" at bounding box center [27, 272] width 25 height 11
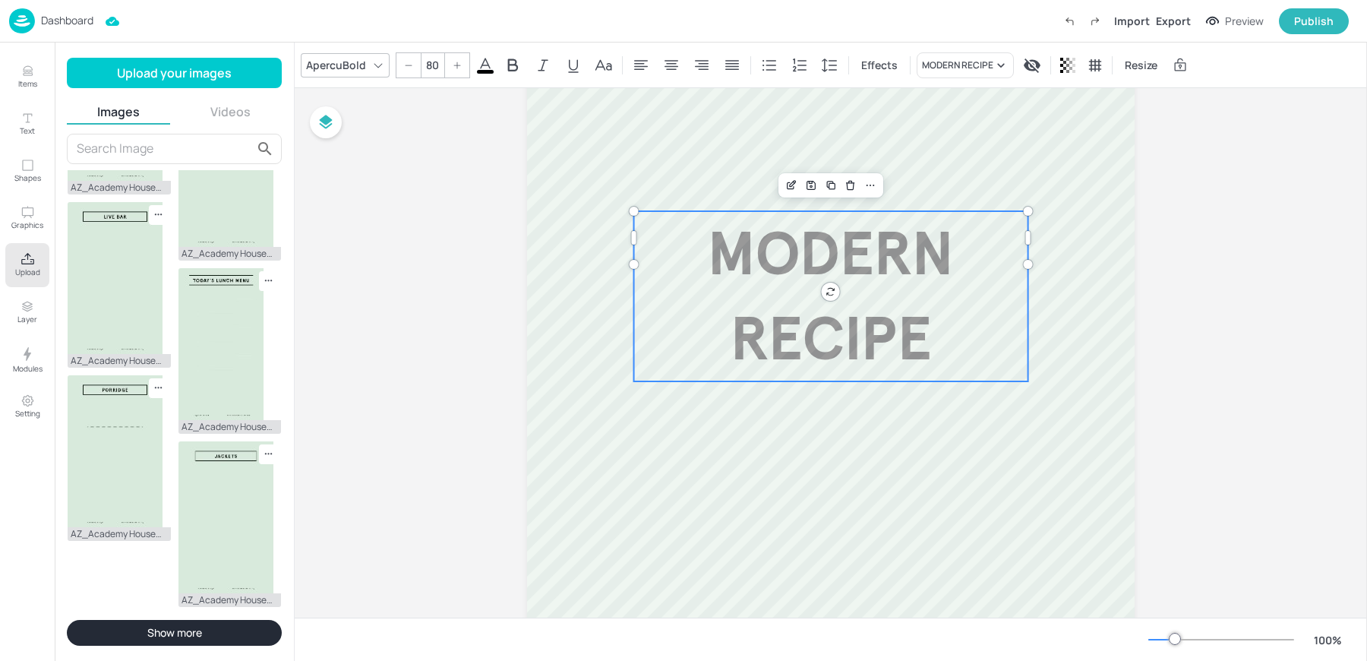
scroll to position [797, 0]
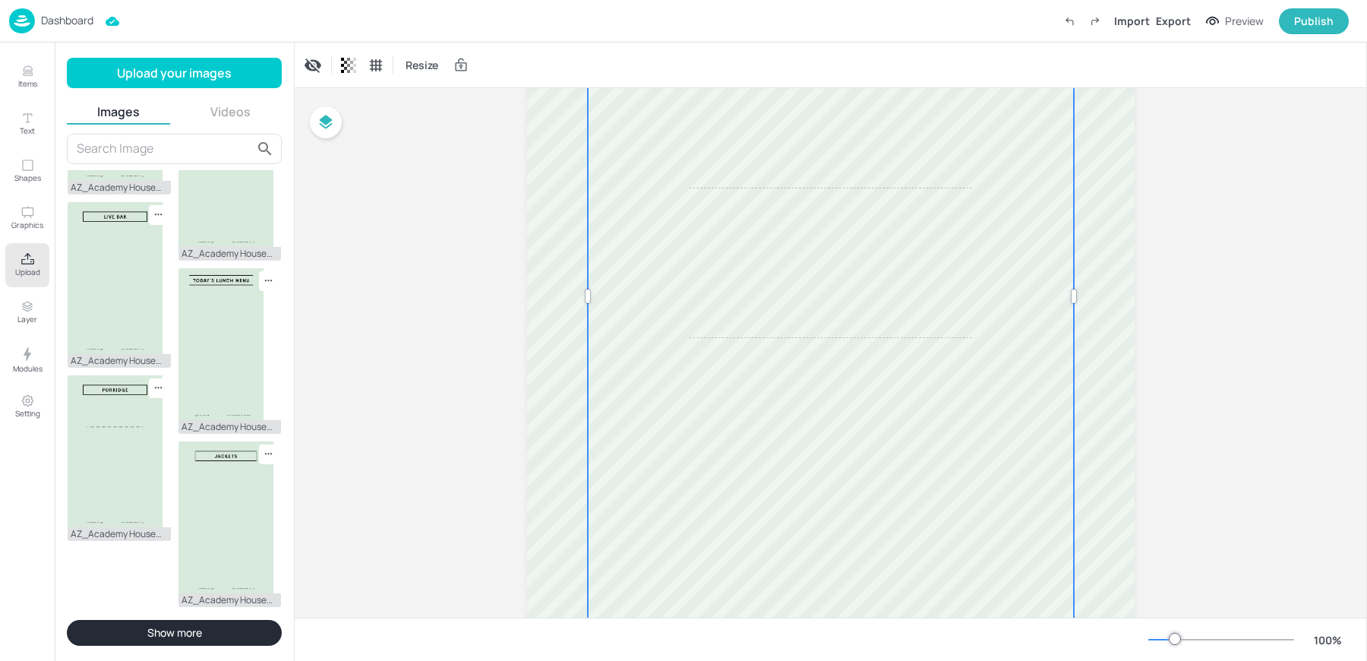
scroll to position [0, 0]
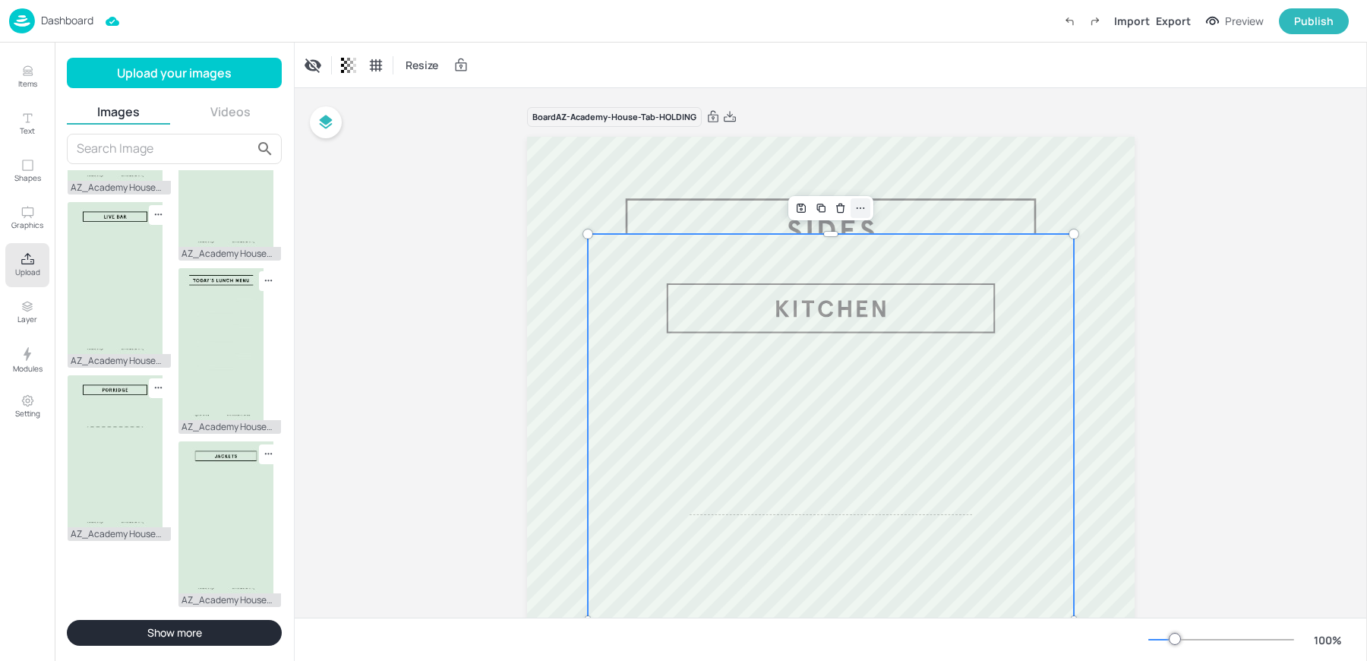
click at [857, 213] on icon at bounding box center [860, 208] width 12 height 12
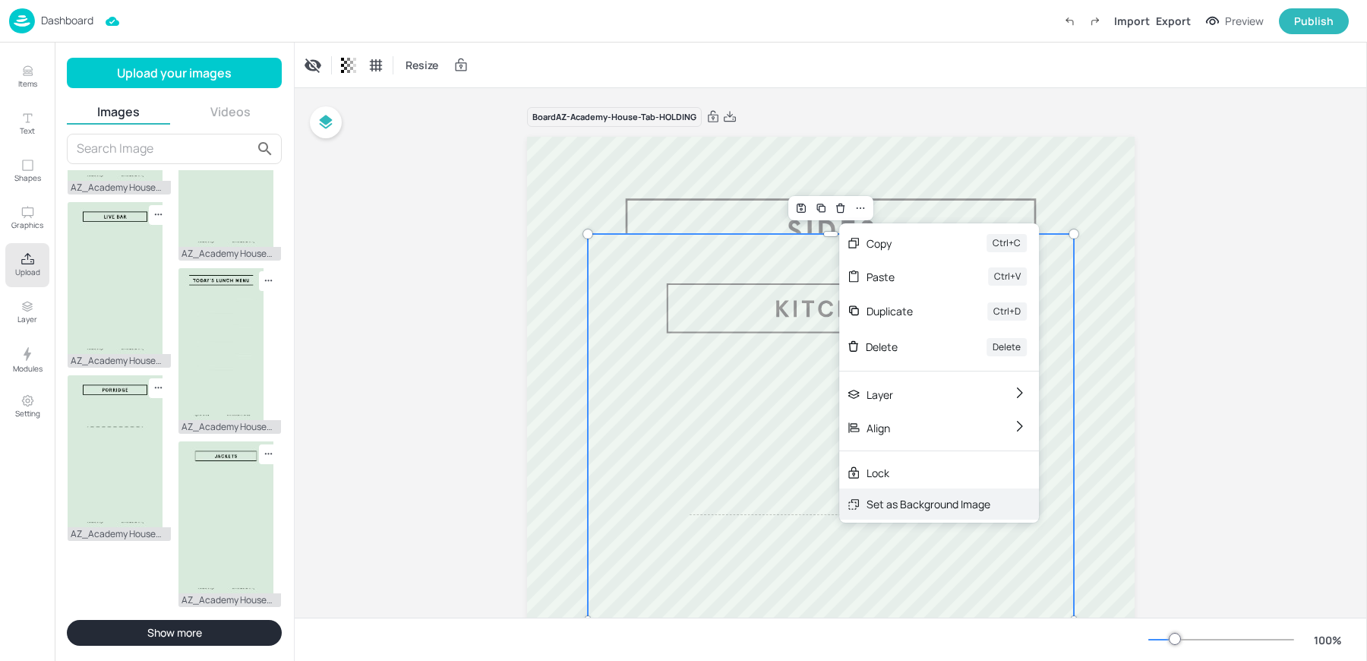
click at [896, 510] on div "Set as Background Image" at bounding box center [929, 504] width 124 height 16
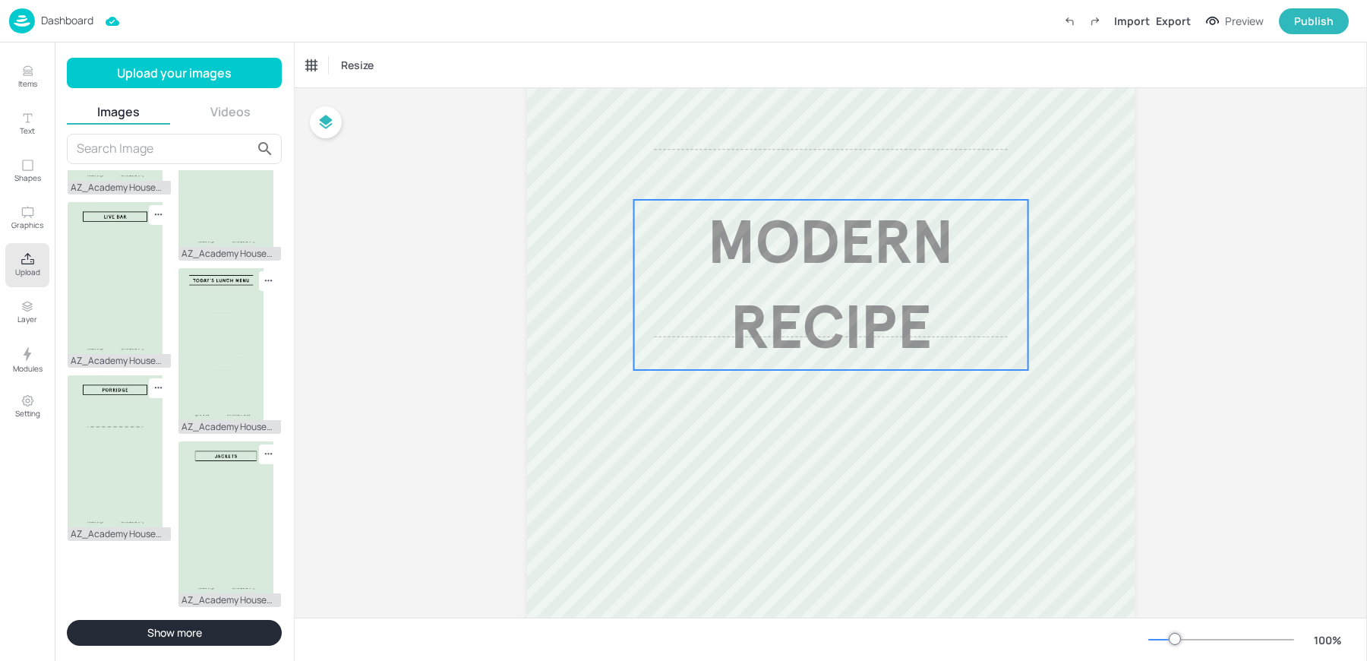
scroll to position [308, 0]
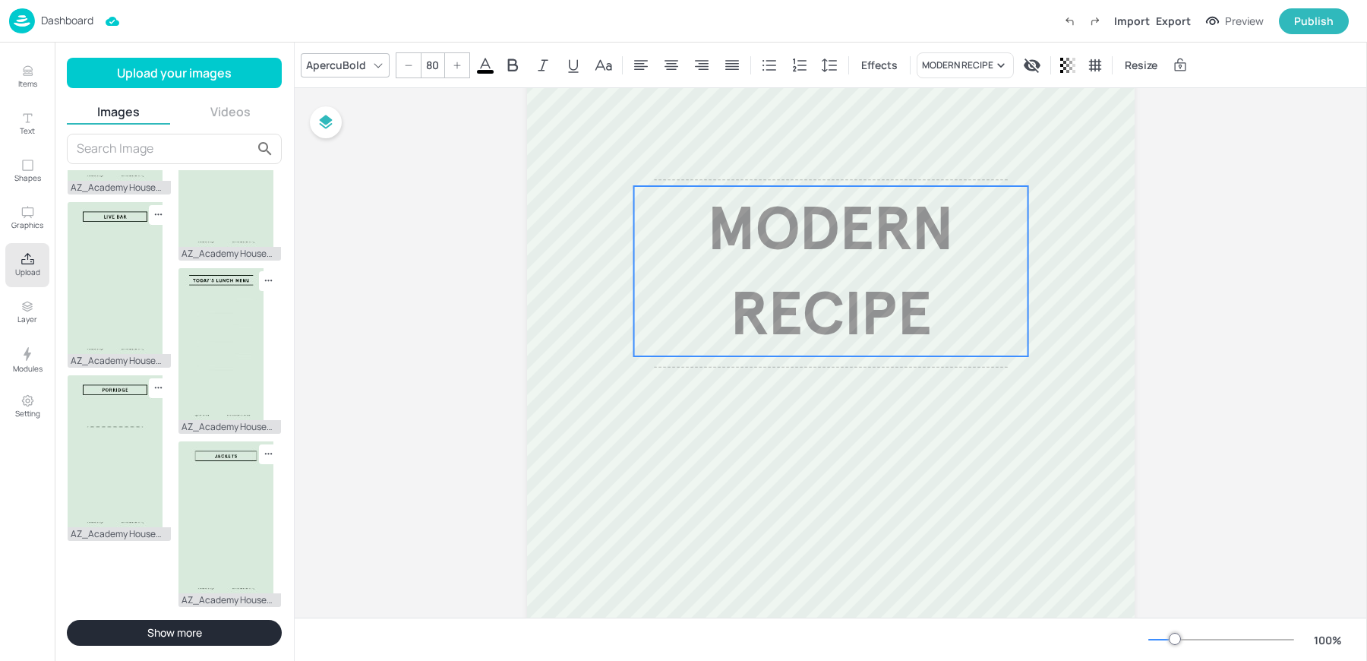
drag, startPoint x: 792, startPoint y: 271, endPoint x: 792, endPoint y: 227, distance: 44.0
click at [792, 227] on span "MODERN RECIPE" at bounding box center [830, 271] width 247 height 160
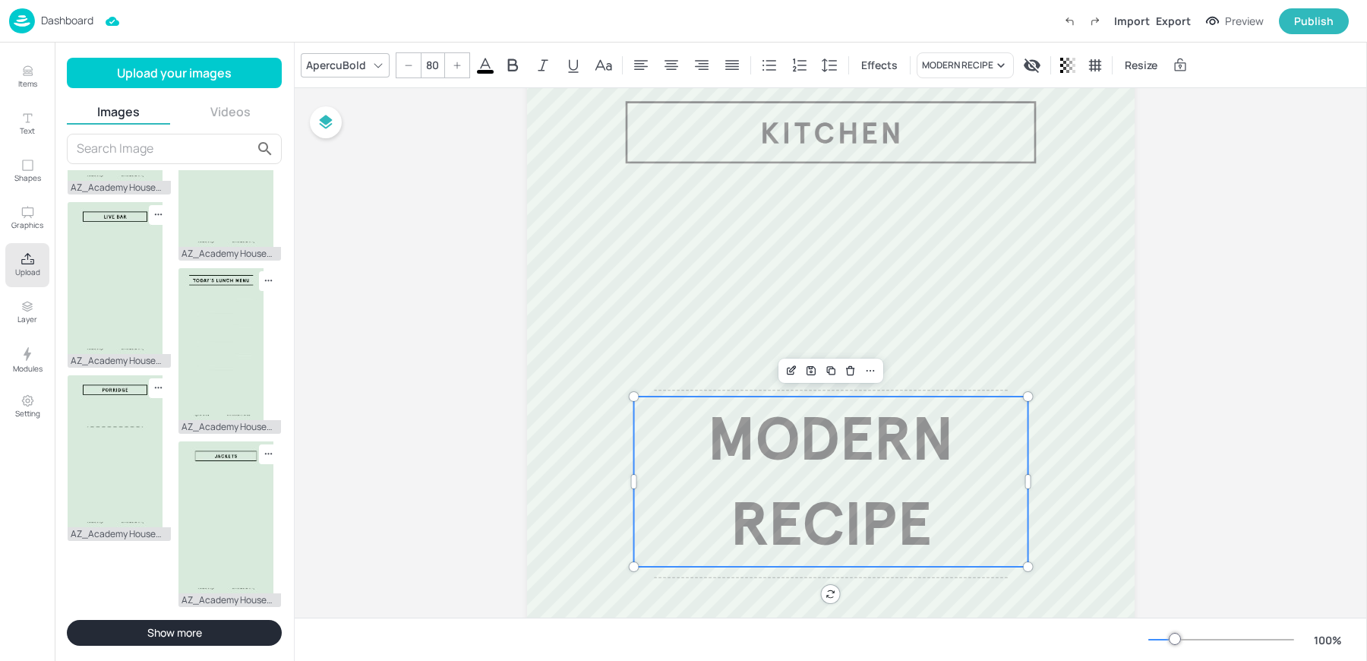
scroll to position [0, 0]
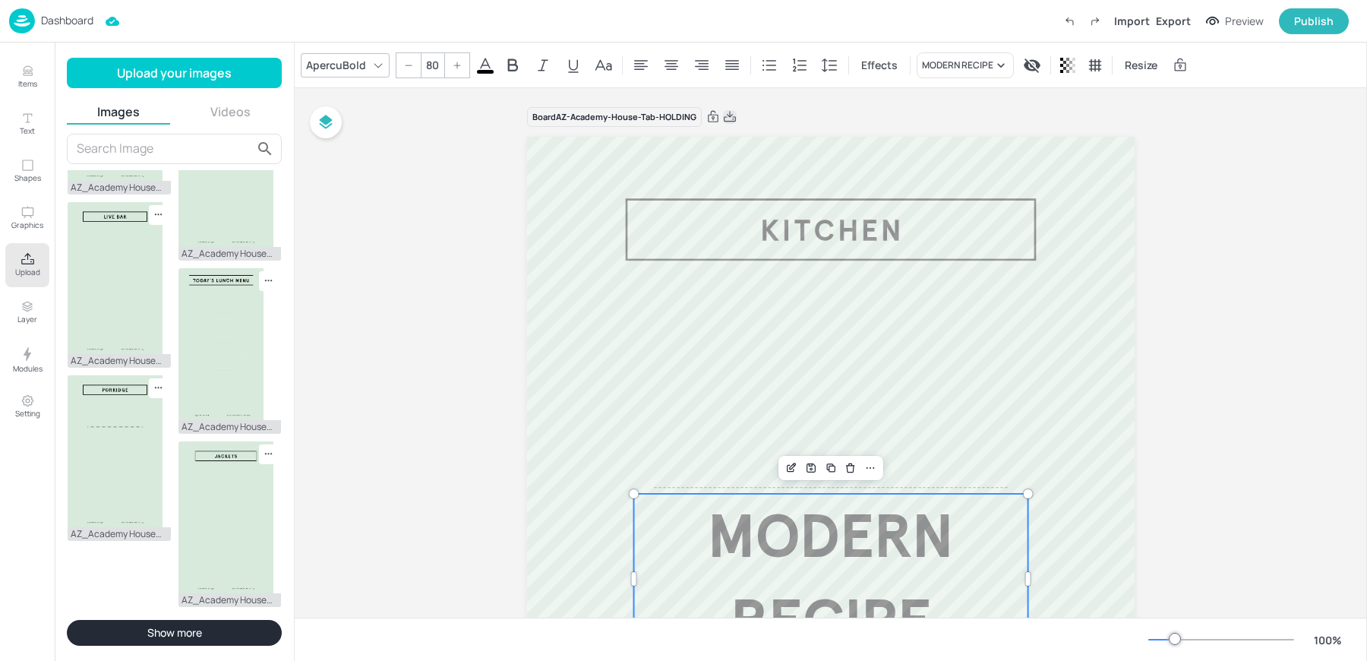
click at [728, 115] on icon at bounding box center [730, 116] width 12 height 11
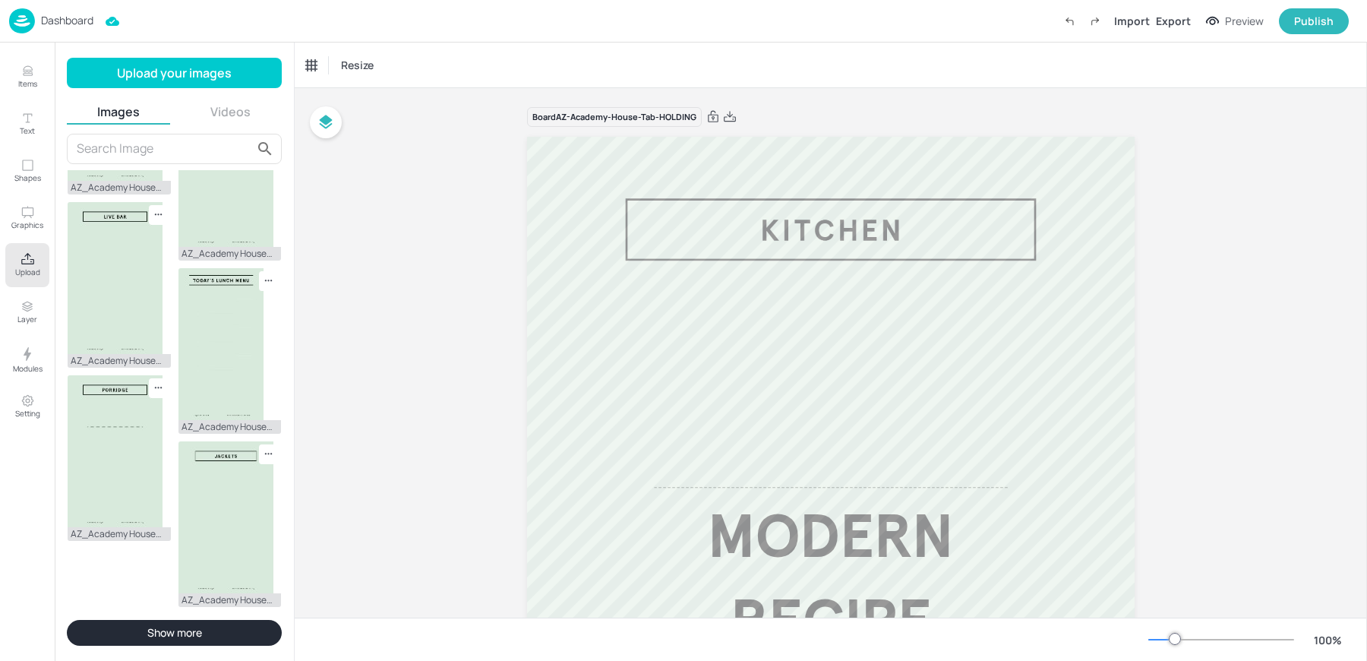
click at [46, 24] on p "Dashboard" at bounding box center [67, 20] width 52 height 11
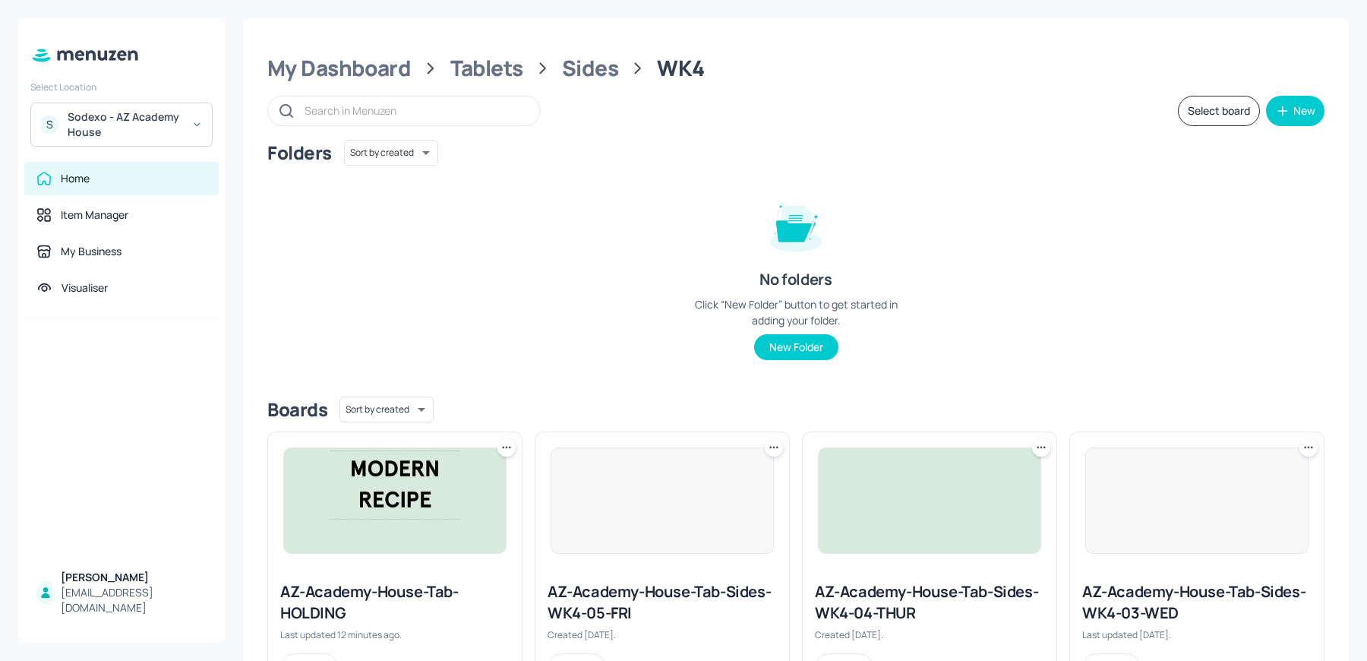
click at [123, 118] on div "Sodexo - AZ Academy House" at bounding box center [125, 124] width 115 height 30
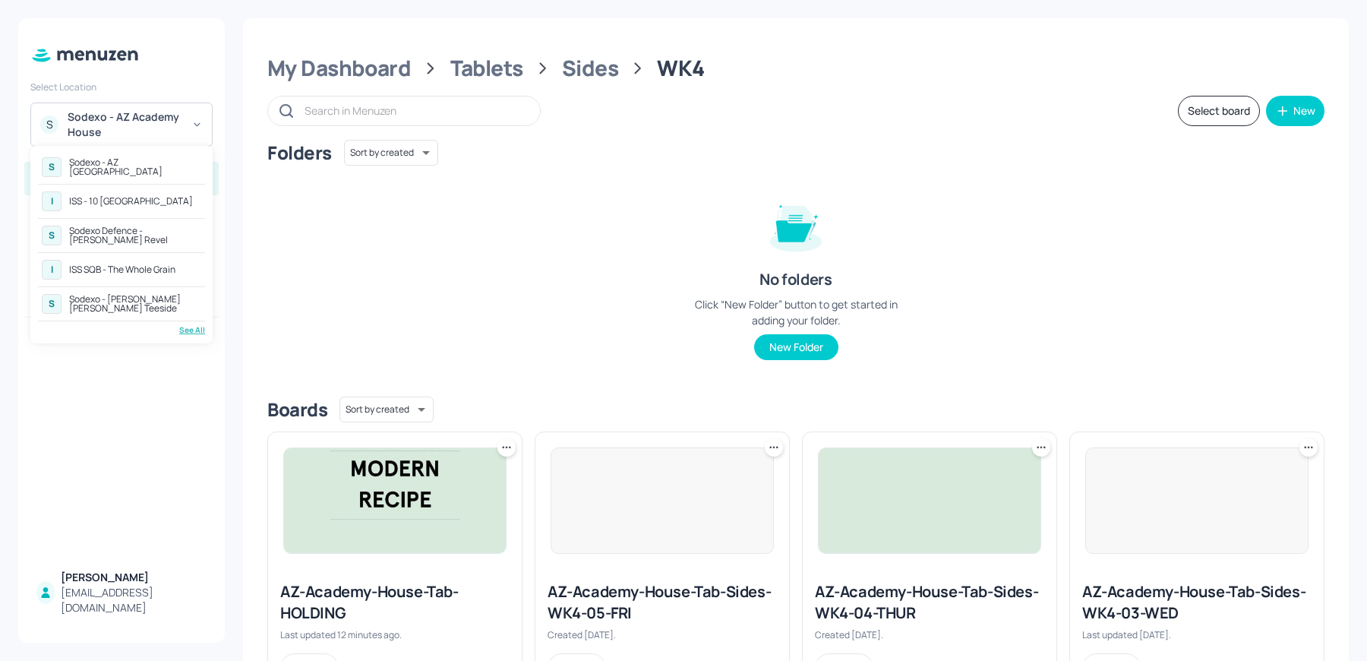
click at [186, 330] on div "See All" at bounding box center [121, 329] width 167 height 11
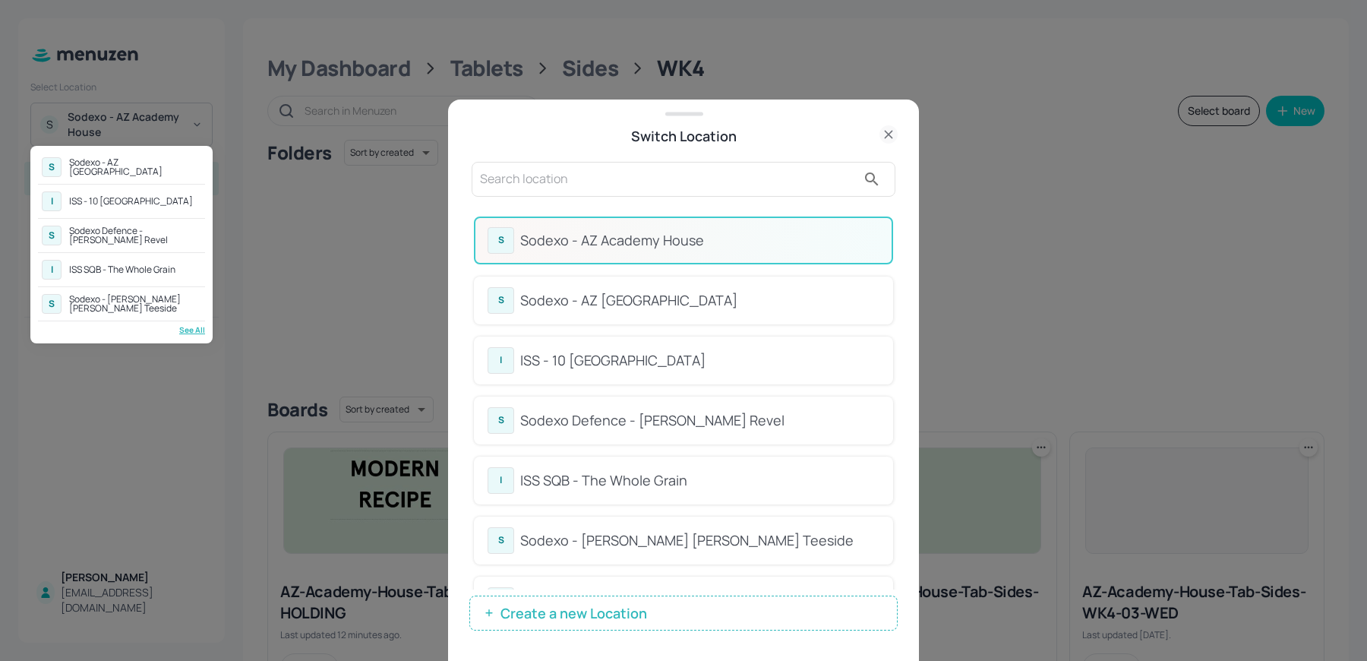
click at [898, 246] on div at bounding box center [683, 330] width 1367 height 661
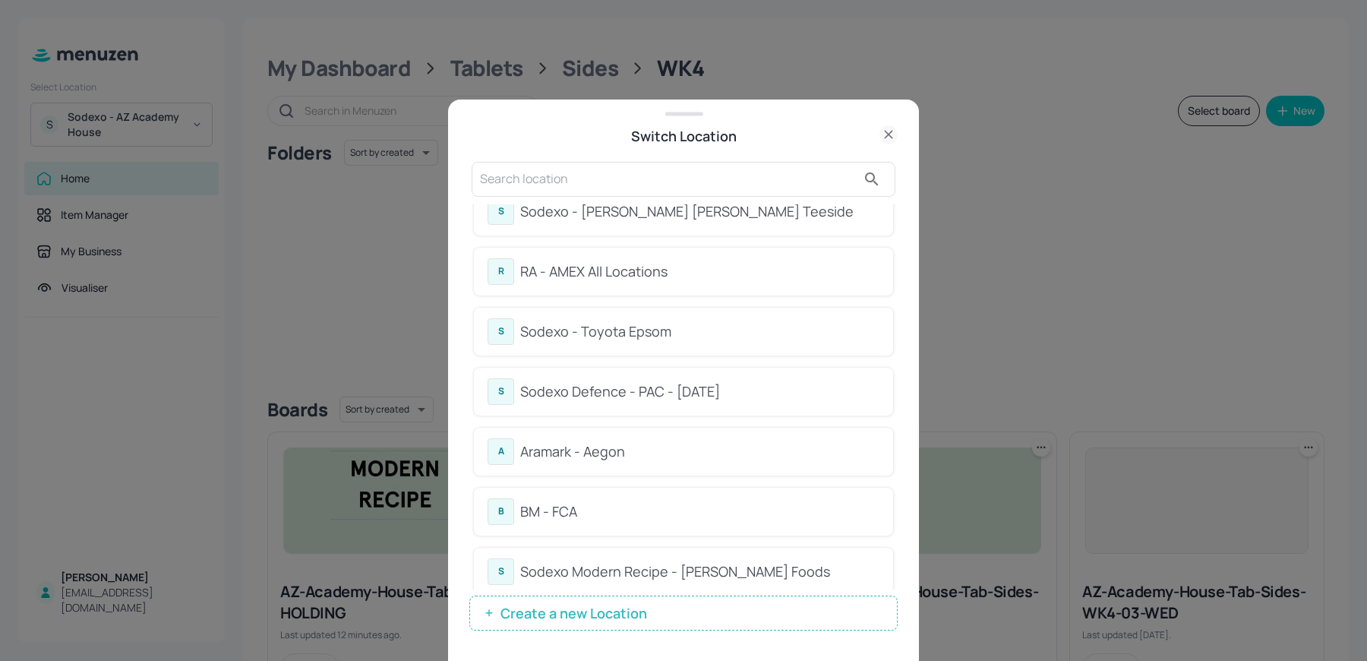
scroll to position [367, 0]
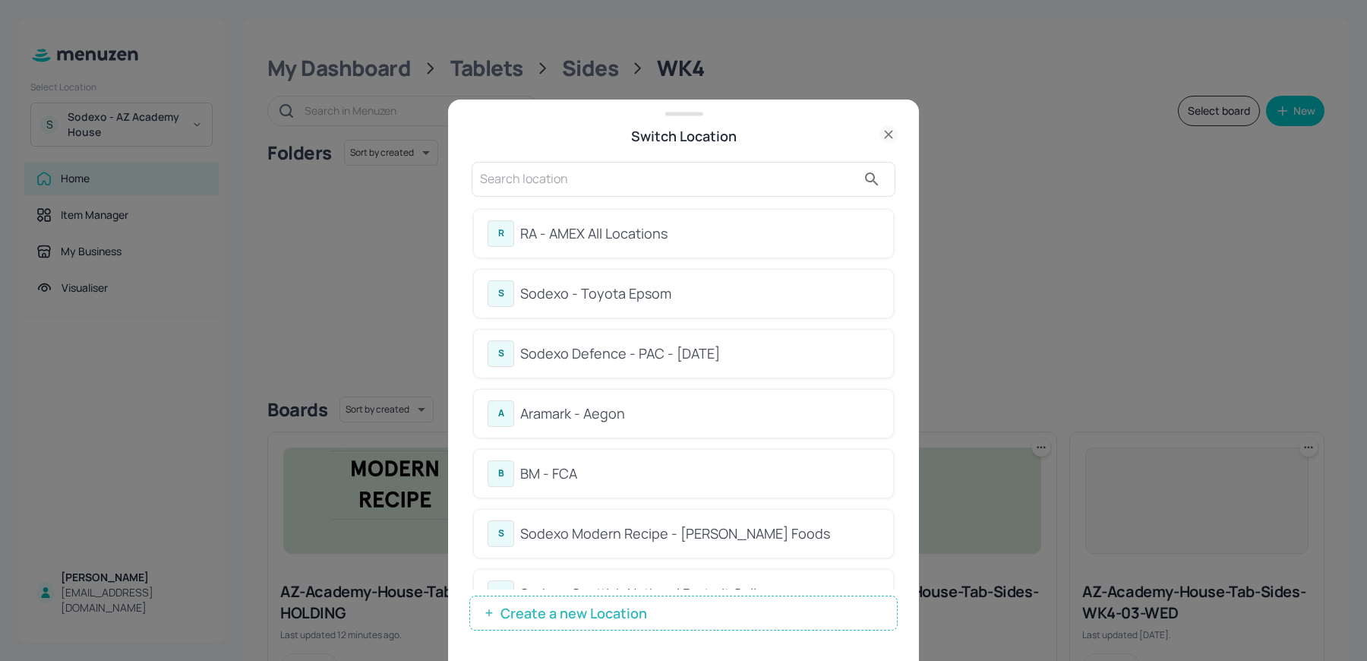
click at [687, 305] on div "S Sodexo - Toyota Epsom" at bounding box center [683, 294] width 419 height 48
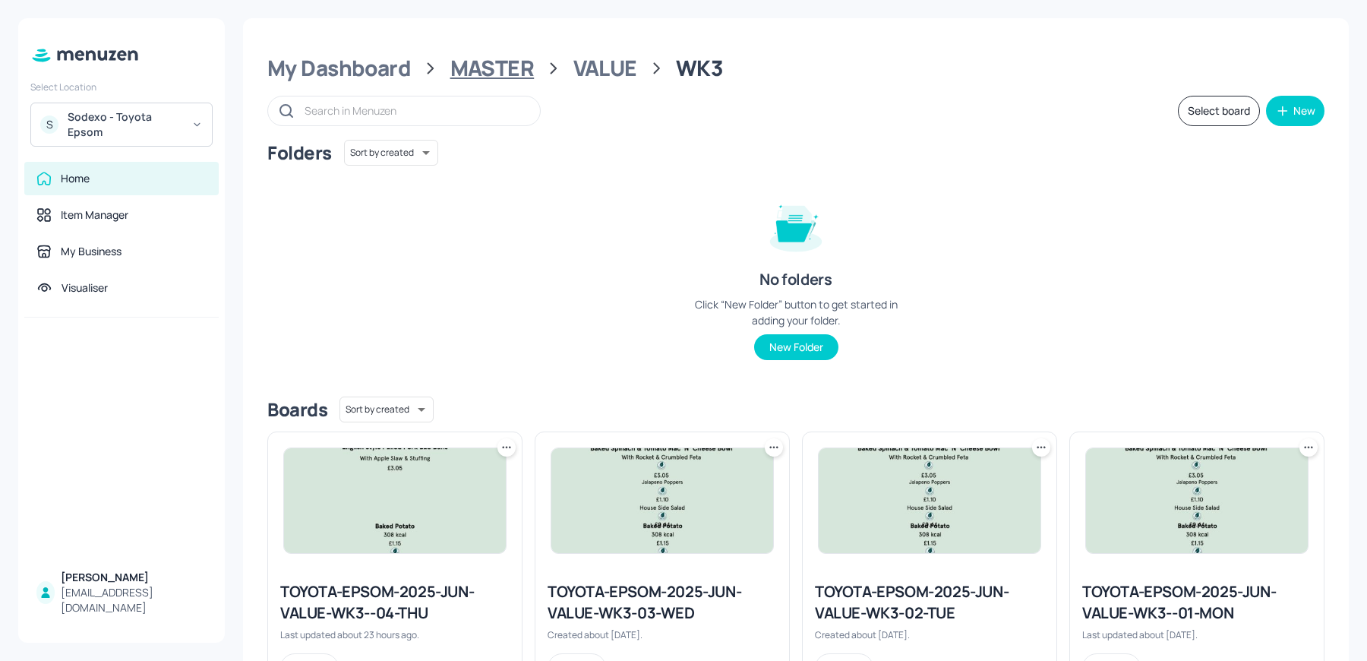
click at [477, 75] on div "MASTER" at bounding box center [492, 68] width 84 height 27
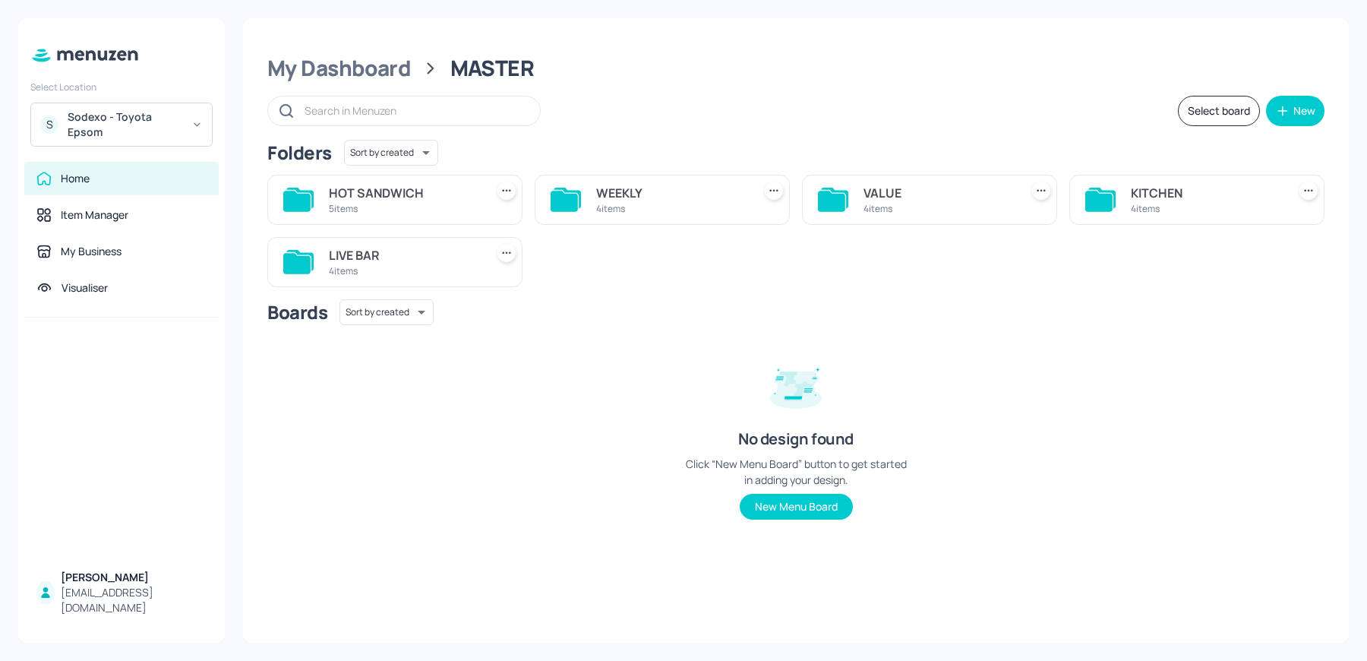
click at [382, 254] on div "LIVE BAR" at bounding box center [404, 255] width 150 height 18
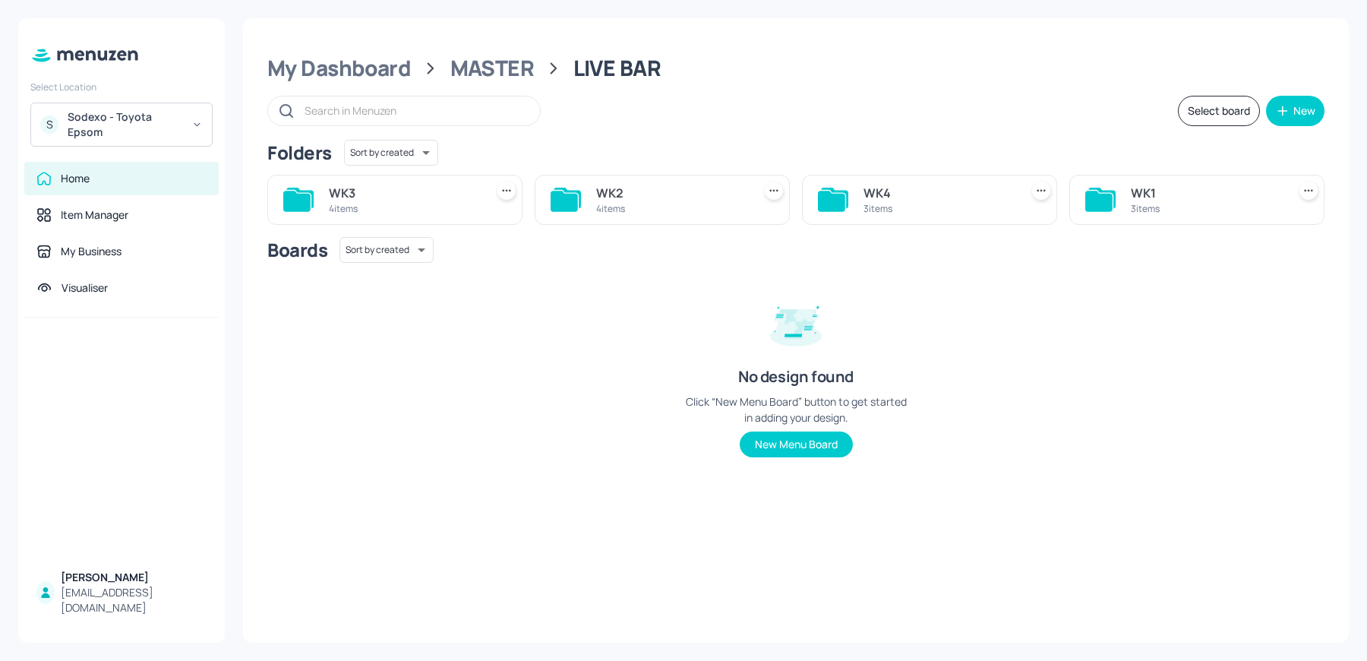
click at [952, 203] on div "3 items" at bounding box center [939, 208] width 150 height 13
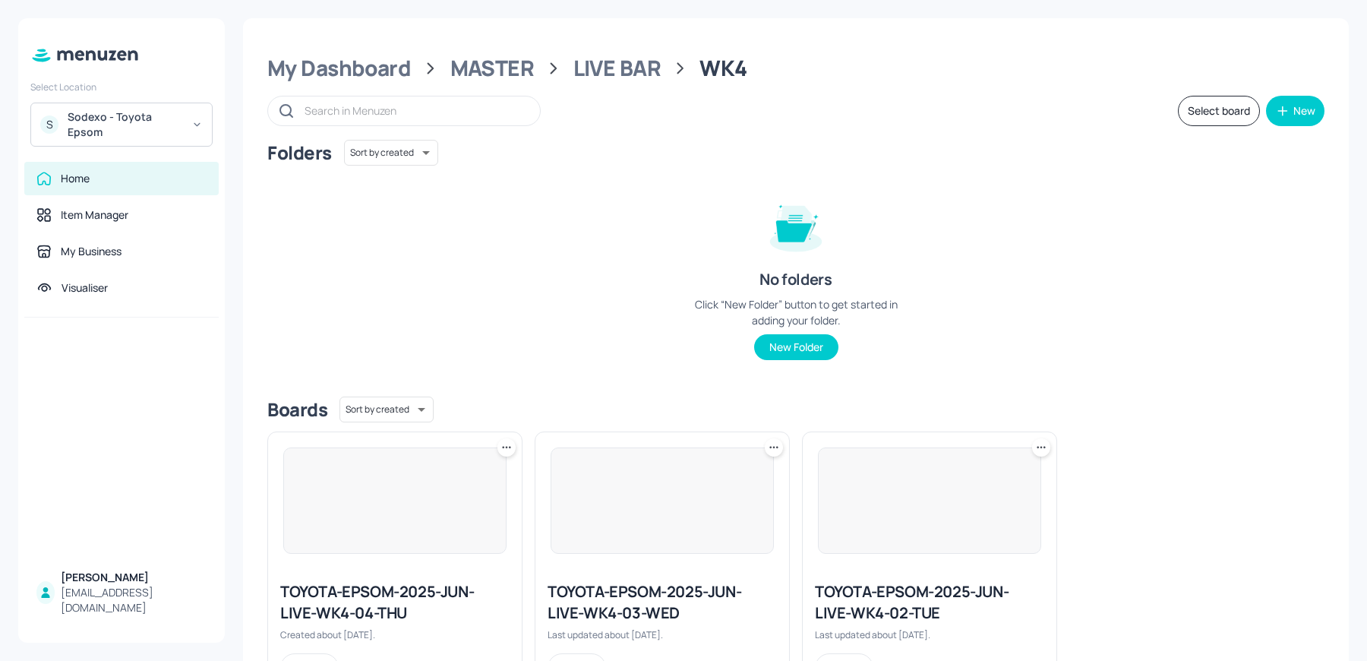
scroll to position [69, 0]
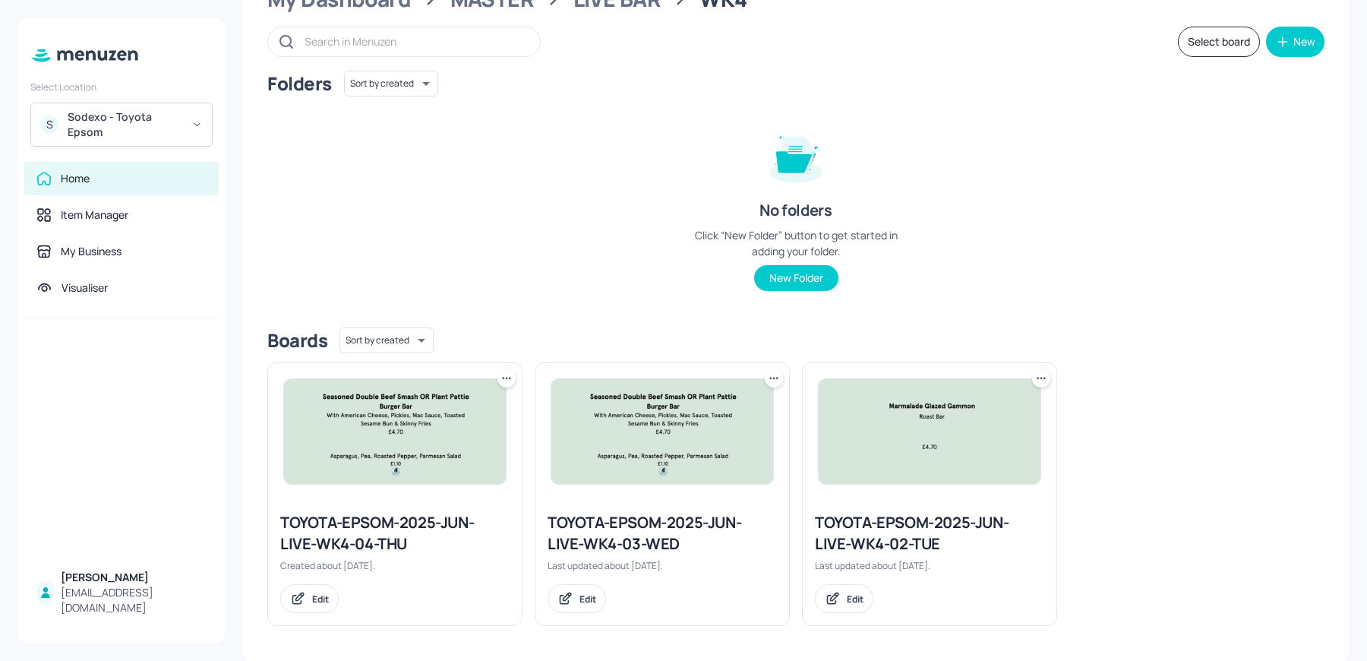
click at [859, 537] on div "TOYOTA-EPSOM-2025-JUN-LIVE-WK4-02-TUE" at bounding box center [929, 533] width 229 height 43
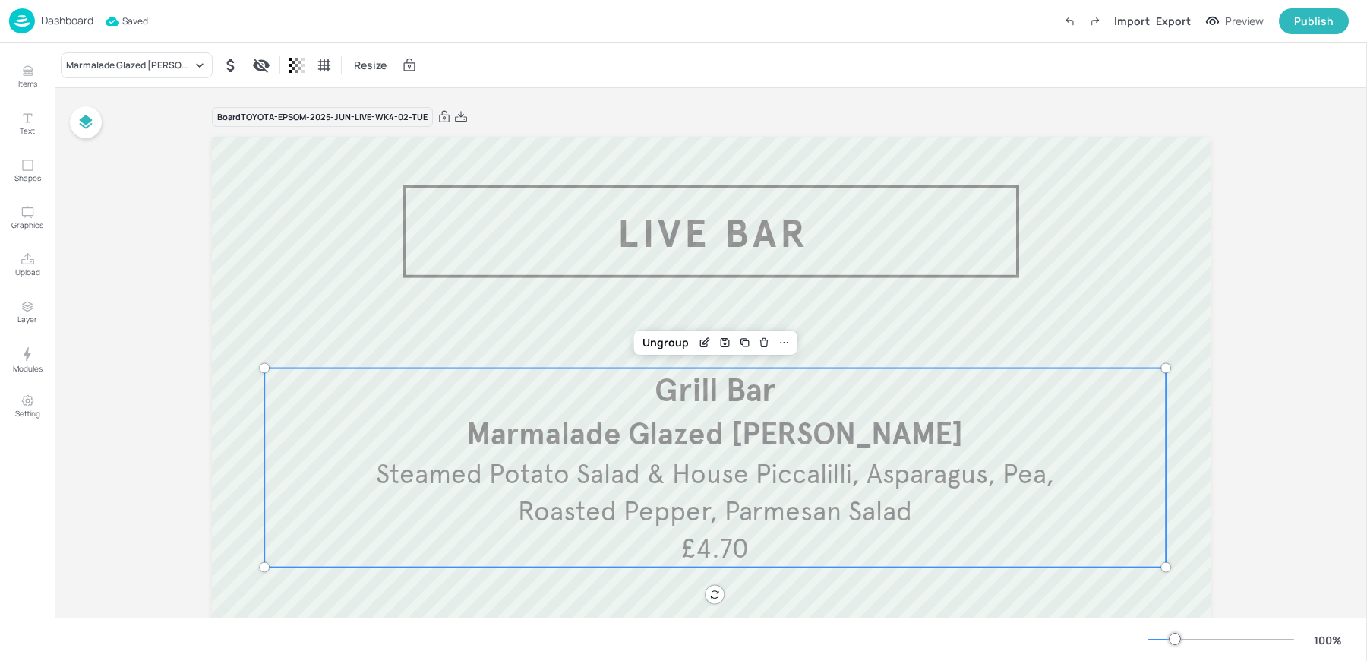
click at [618, 514] on span "Steamed Potato Salad & House Piccalilli, Asparagus, Pea, Roasted Pepper, Parmes…" at bounding box center [715, 492] width 678 height 71
click at [700, 339] on icon "Edit Item" at bounding box center [703, 342] width 7 height 7
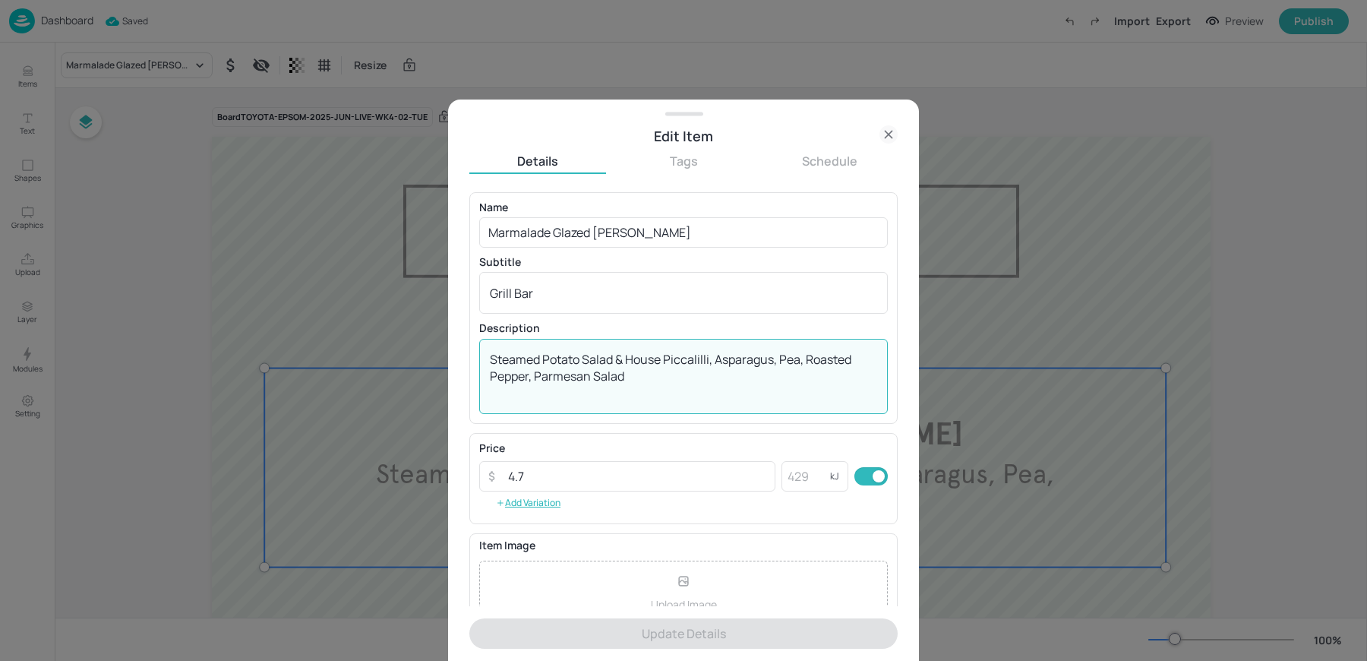
click at [579, 369] on textarea "Steamed Potato Salad & House Piccalilli, Asparagus, Pea, Roasted Pepper, Parmes…" at bounding box center [683, 376] width 387 height 50
paste textarea "Marmalade Glazed Gammon, Grilled Hispi Cabbage, Steamed Potato Salad & House Pi…"
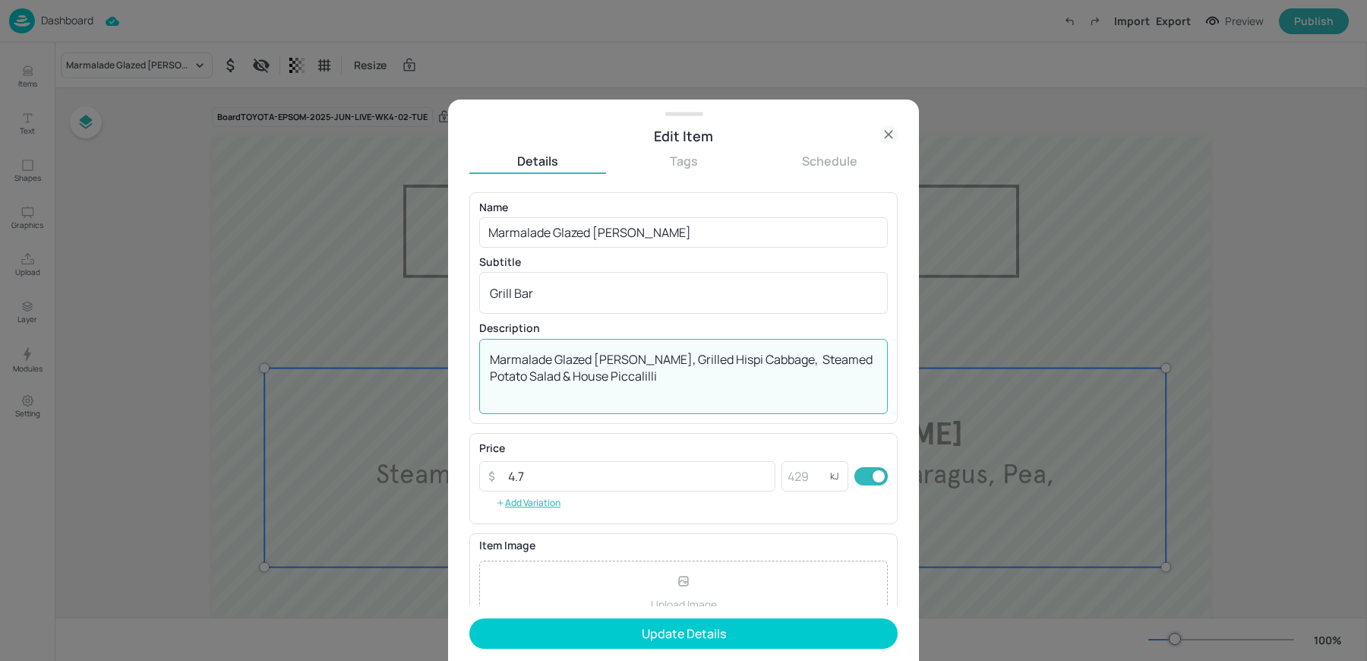
drag, startPoint x: 647, startPoint y: 361, endPoint x: 191, endPoint y: 314, distance: 458.0
click at [202, 314] on div "Edit Item Details Tags Schedule Name Marmalade Glazed Gammon ​ Subtitle Grill B…" at bounding box center [683, 330] width 1367 height 661
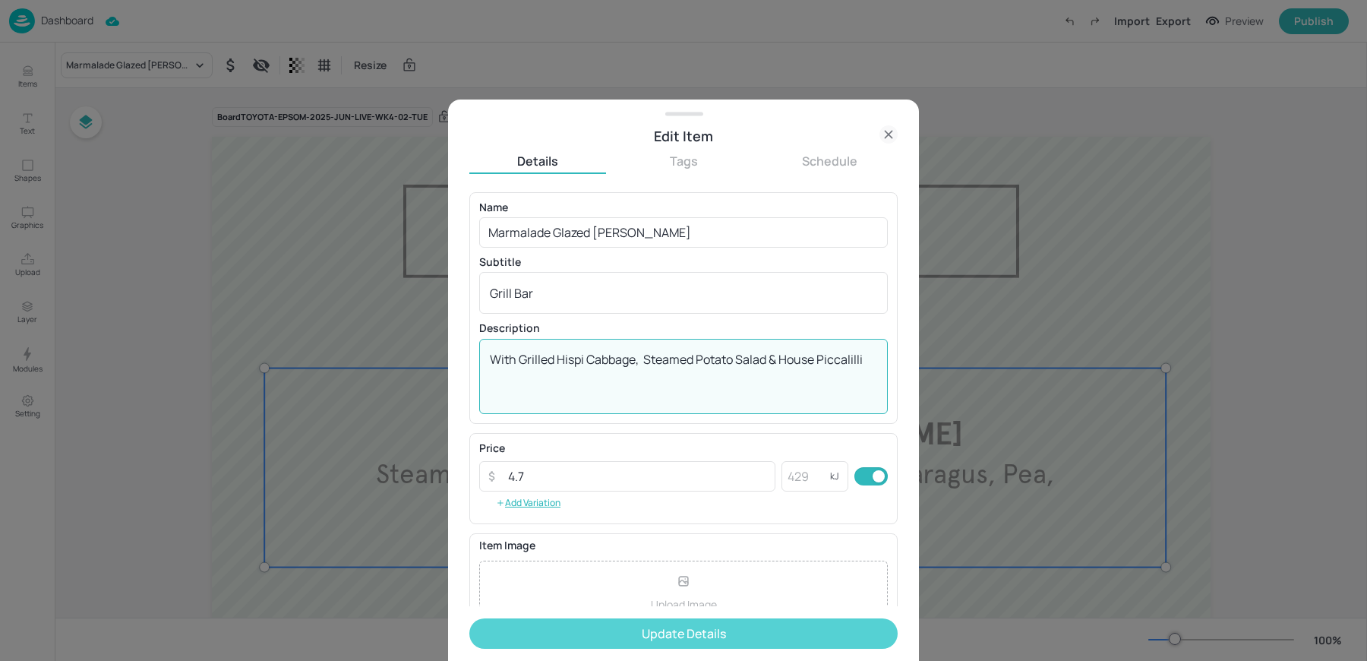
type textarea "With Grilled Hispi Cabbage, Steamed Potato Salad & House Piccalilli"
click at [630, 646] on button "Update Details" at bounding box center [683, 633] width 428 height 30
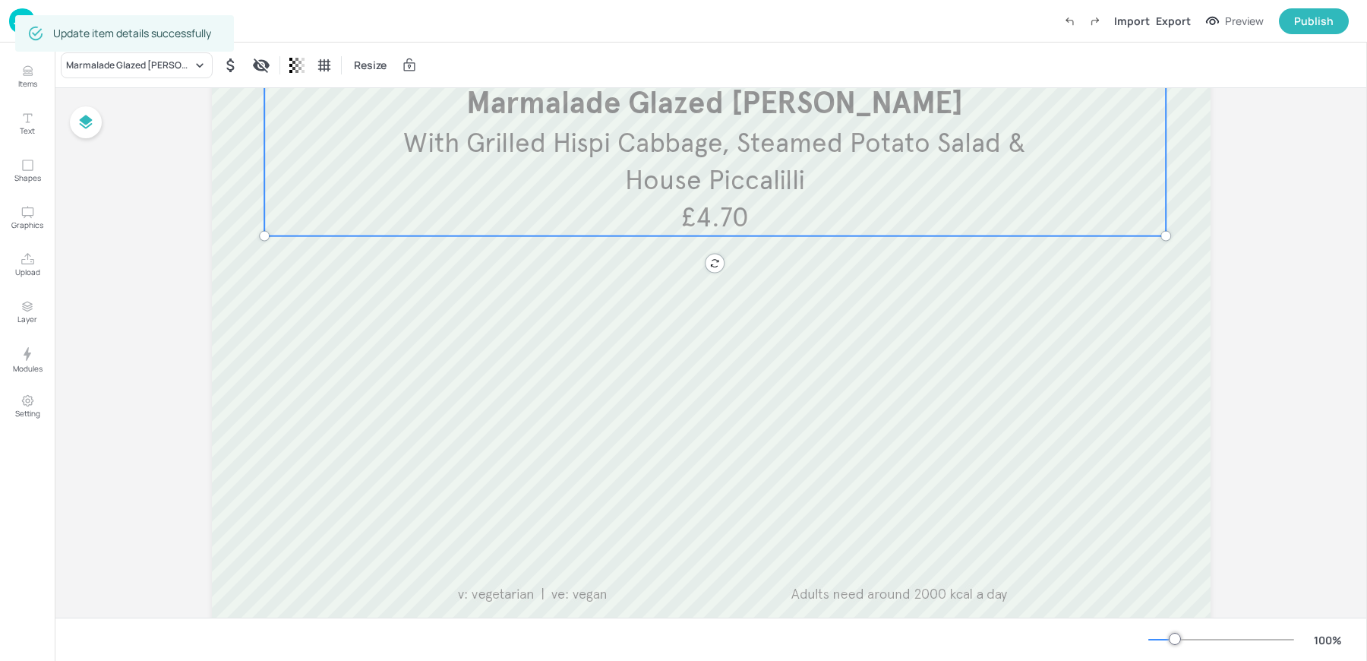
scroll to position [346, 0]
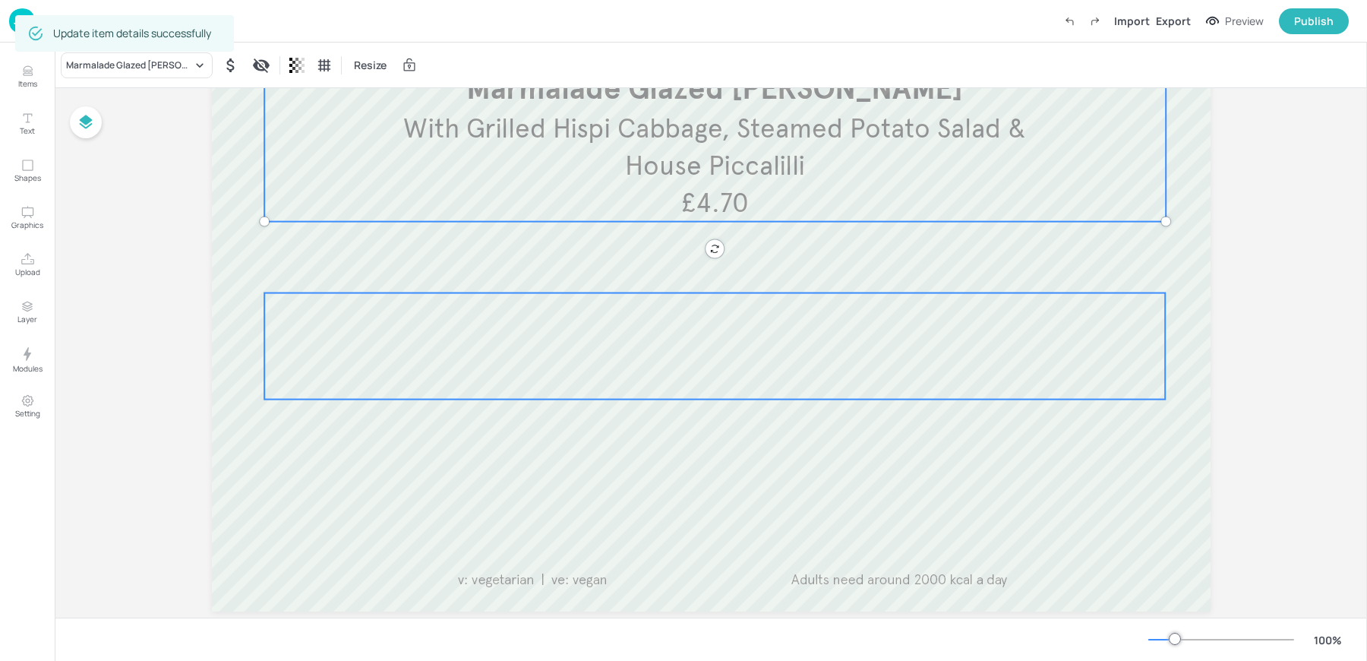
click at [628, 329] on div at bounding box center [714, 346] width 901 height 106
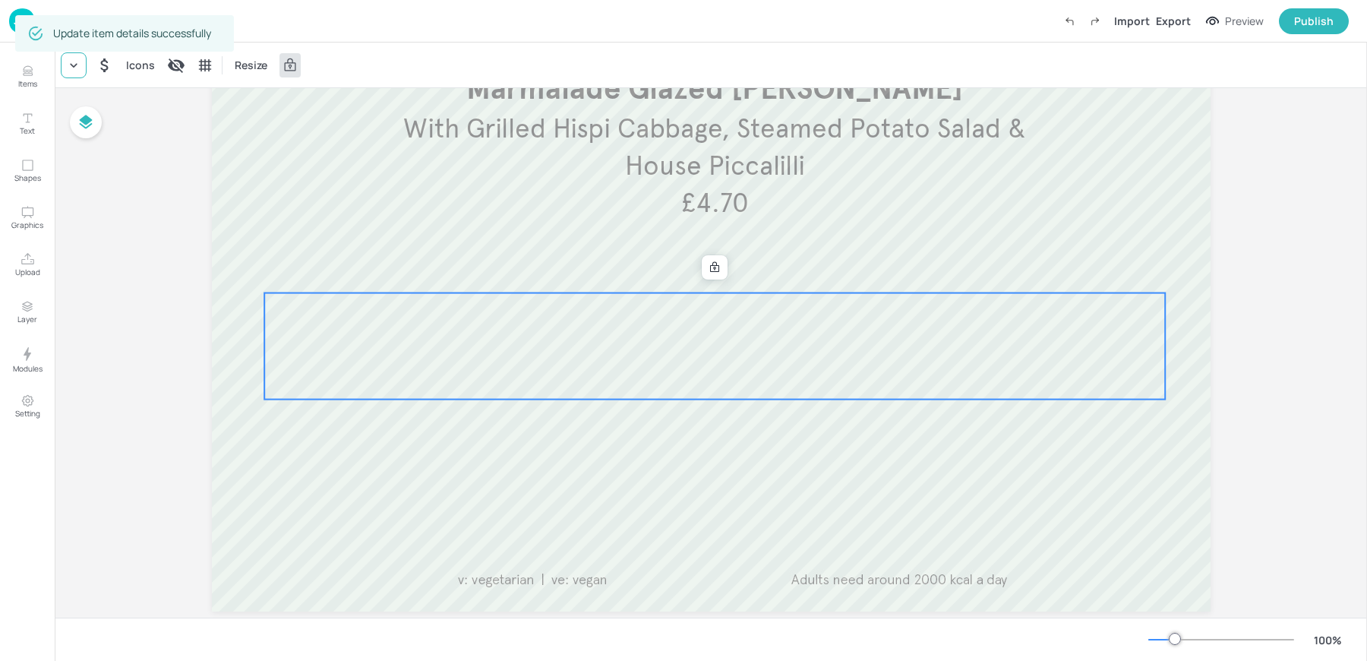
click at [74, 69] on icon at bounding box center [73, 65] width 15 height 15
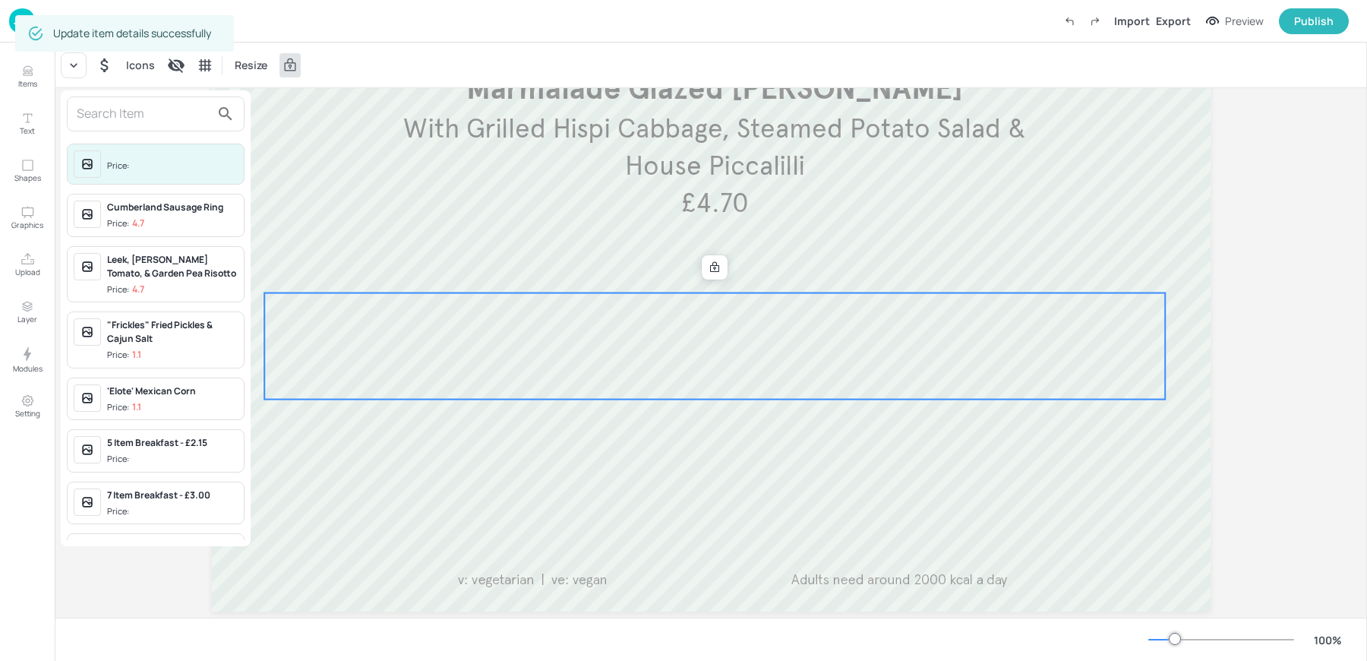
click at [131, 122] on input "text" at bounding box center [144, 114] width 134 height 24
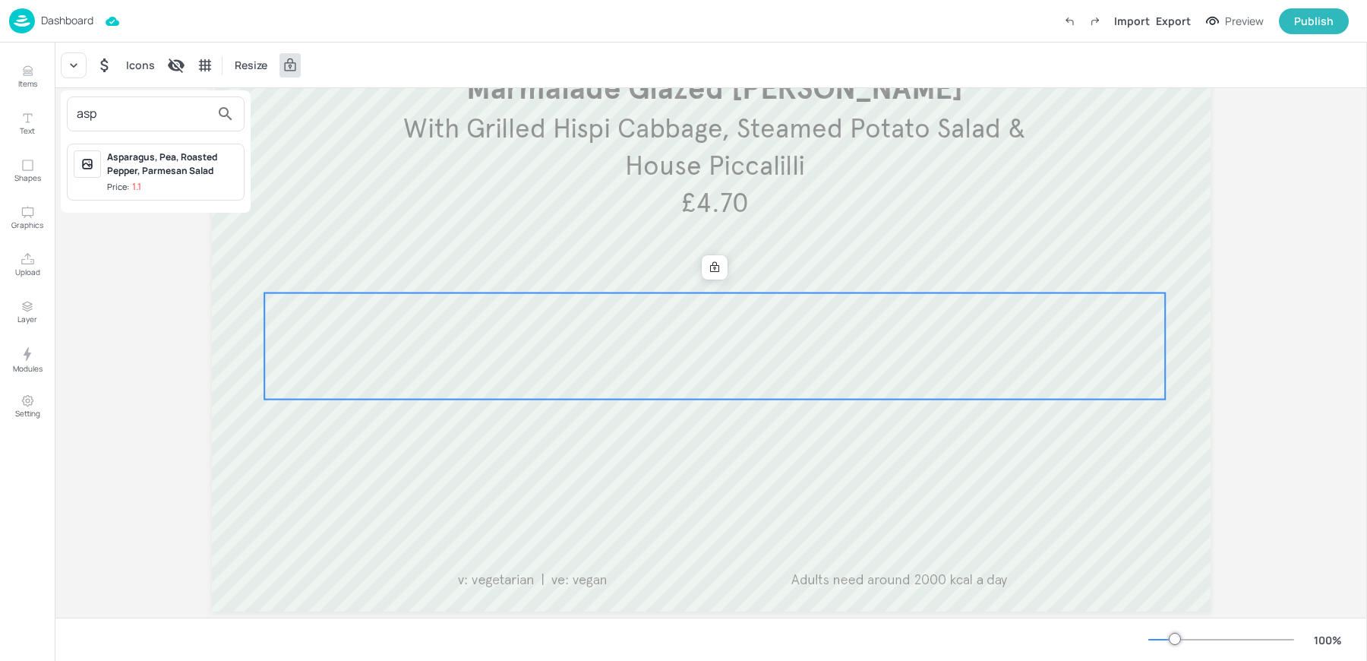
type input "asp"
click at [172, 165] on div "Asparagus, Pea, Roasted Pepper, Parmesan Salad" at bounding box center [172, 163] width 131 height 27
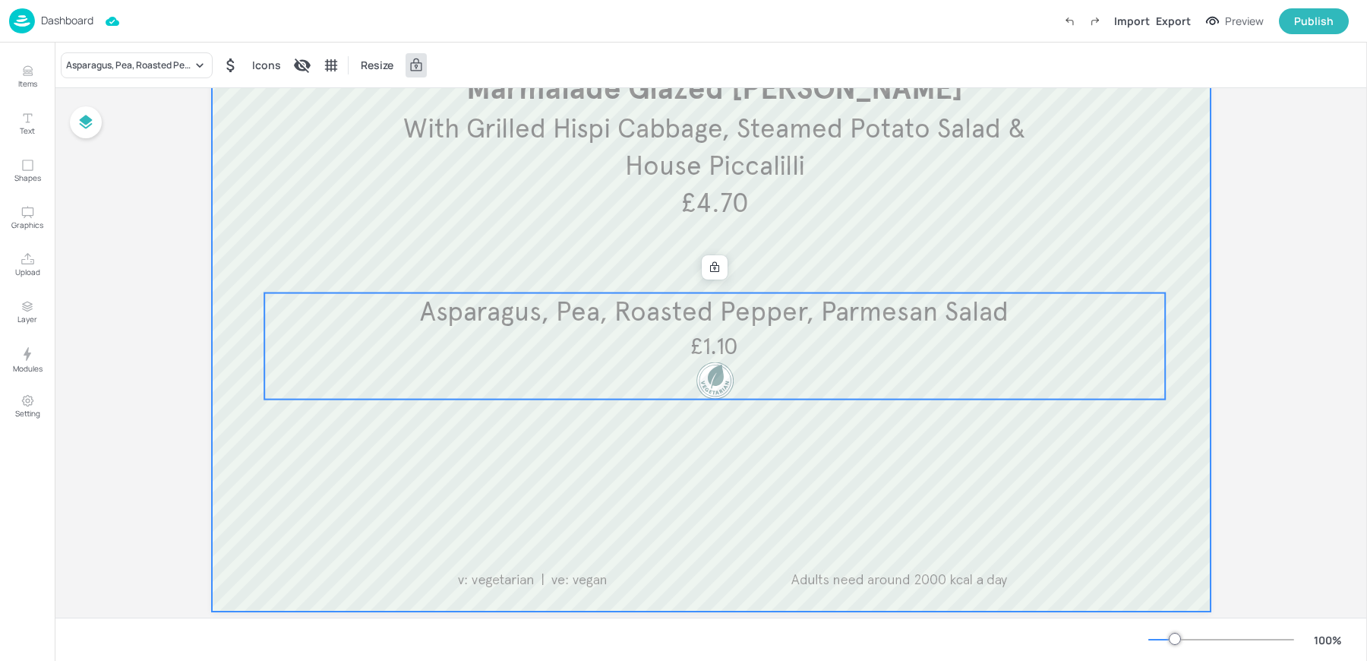
scroll to position [0, 0]
